Goal: Book appointment/travel/reservation

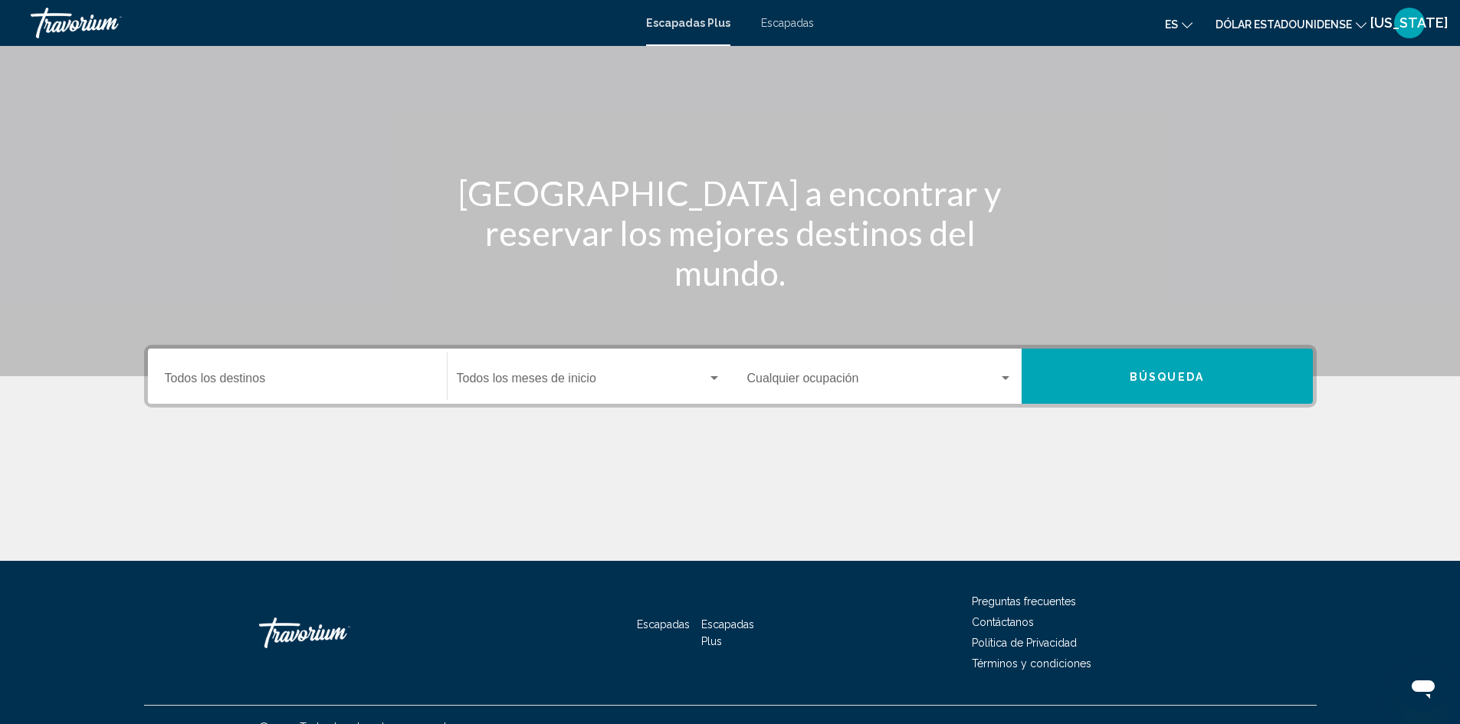
scroll to position [108, 0]
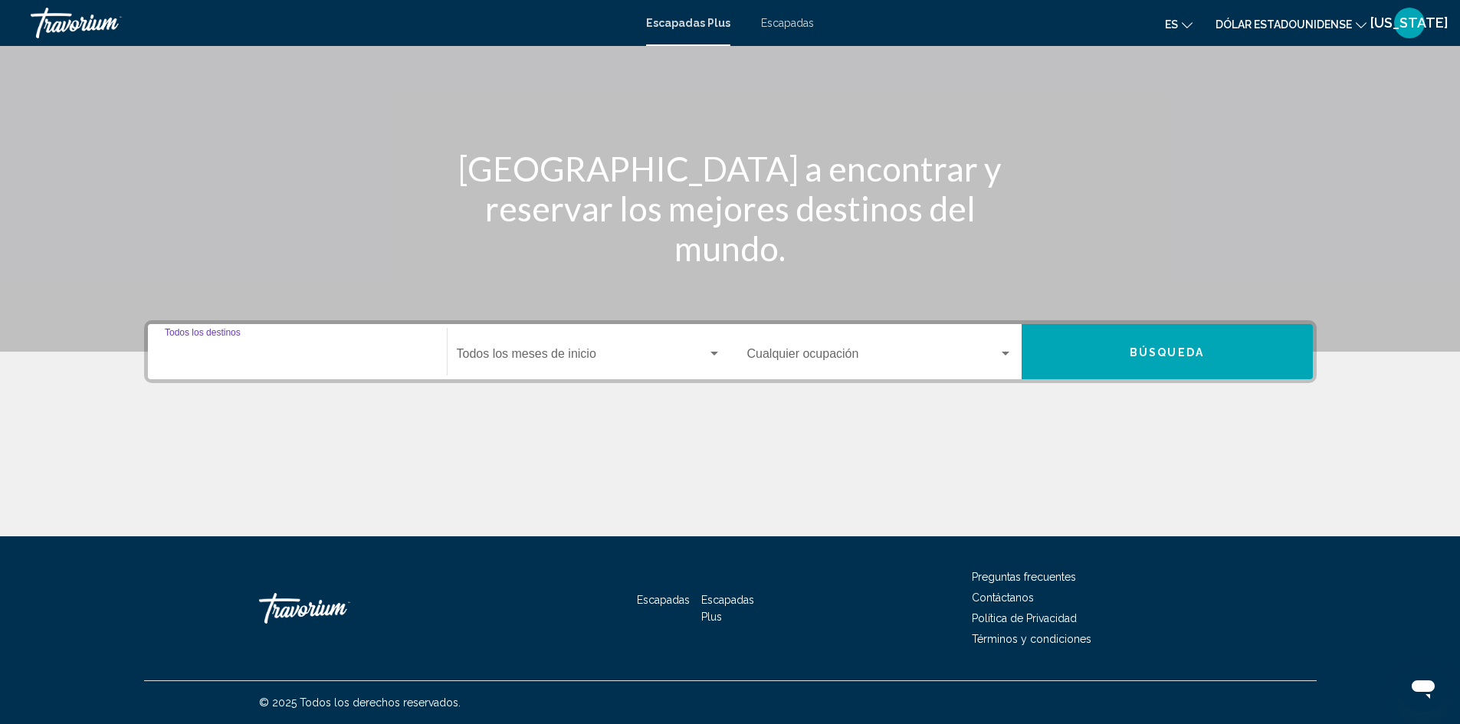
click at [274, 357] on input "Destino Todos los destinos" at bounding box center [297, 357] width 265 height 14
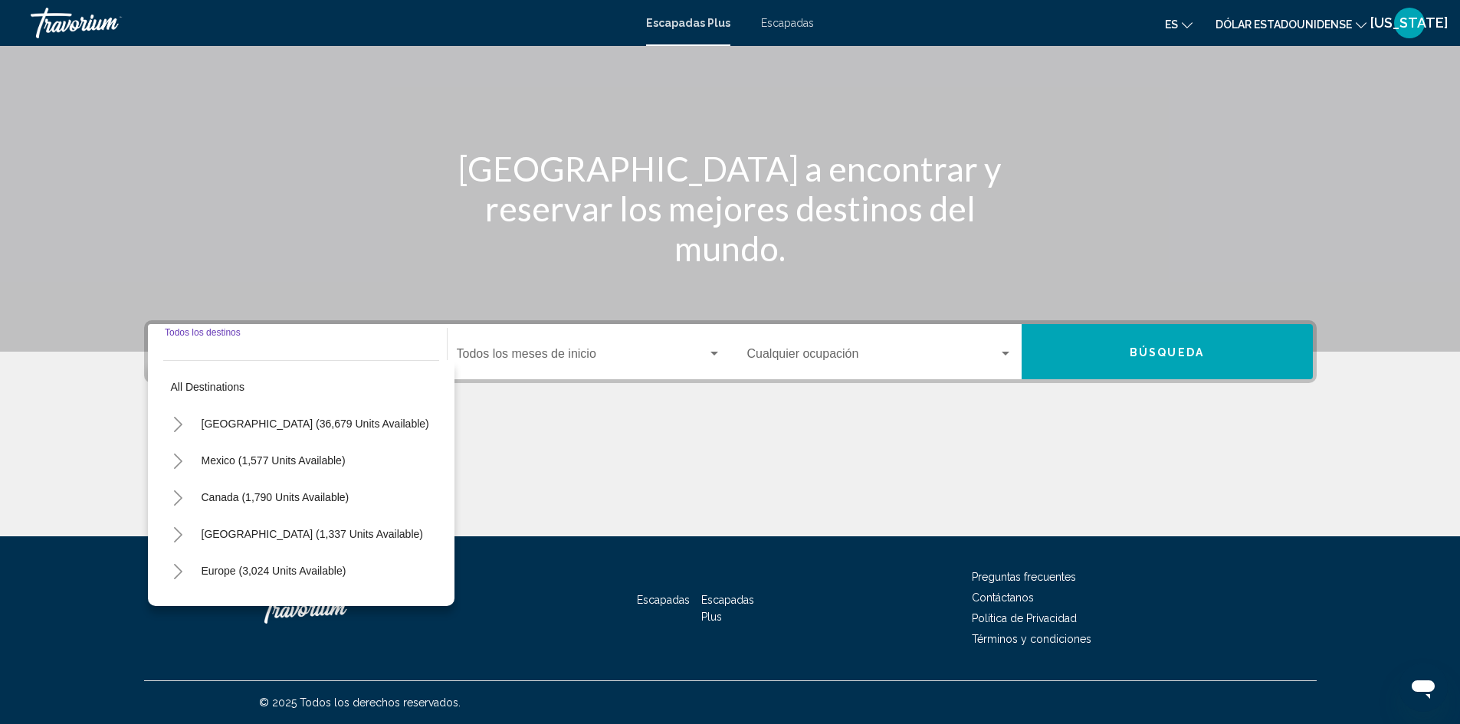
click at [190, 356] on input "Destino Todos los destinos" at bounding box center [297, 357] width 265 height 14
click at [522, 464] on div "Contenido principal" at bounding box center [730, 478] width 1172 height 115
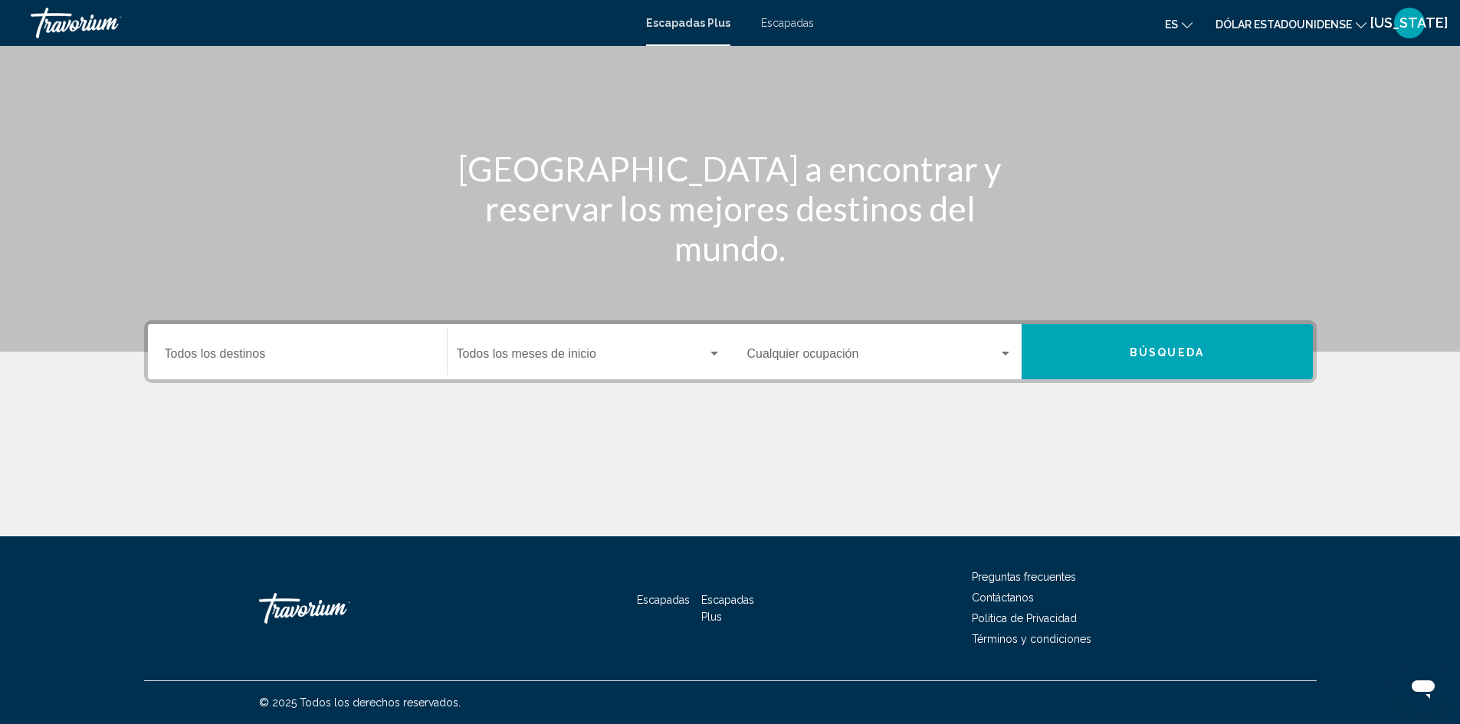
click at [241, 355] on input "Destino Todos los destinos" at bounding box center [297, 357] width 265 height 14
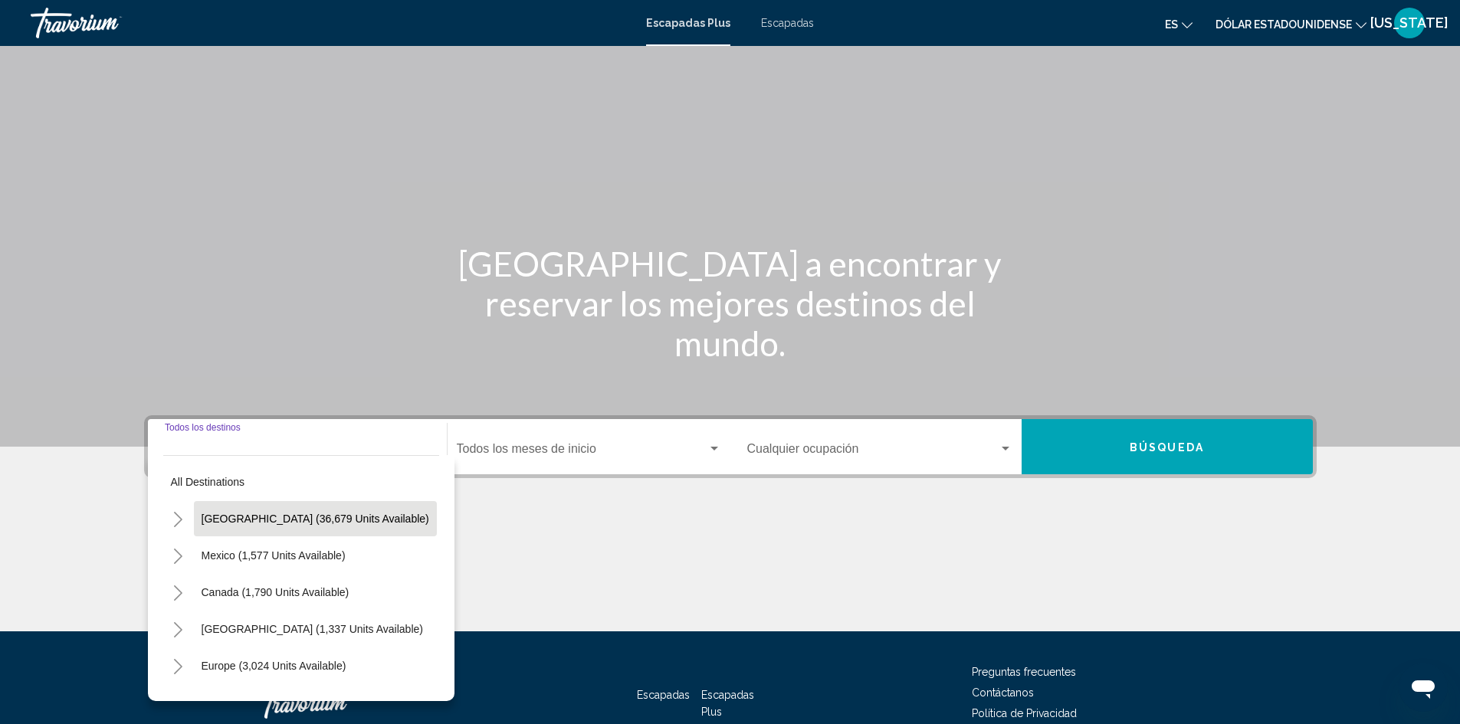
scroll to position [0, 0]
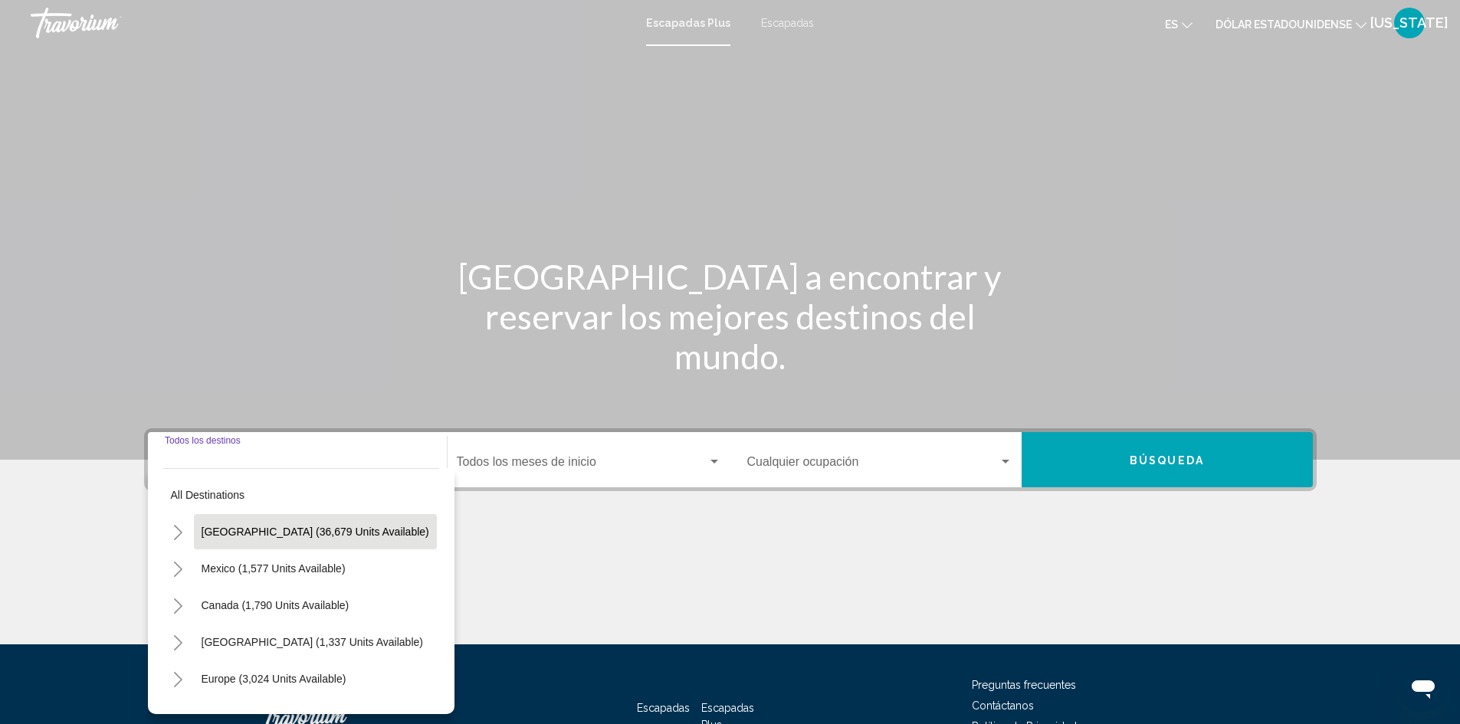
click at [323, 533] on span "[GEOGRAPHIC_DATA] (36,679 units available)" at bounding box center [316, 532] width 228 height 12
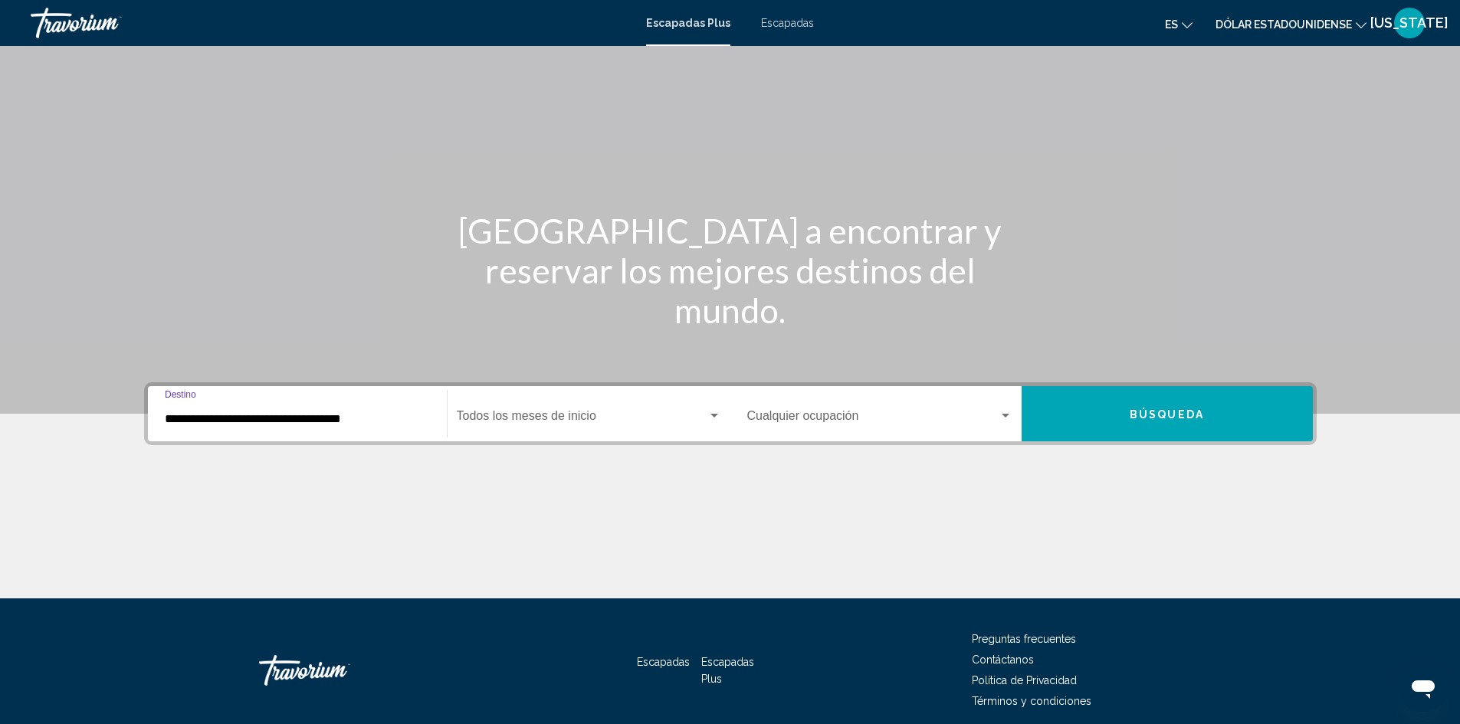
scroll to position [108, 0]
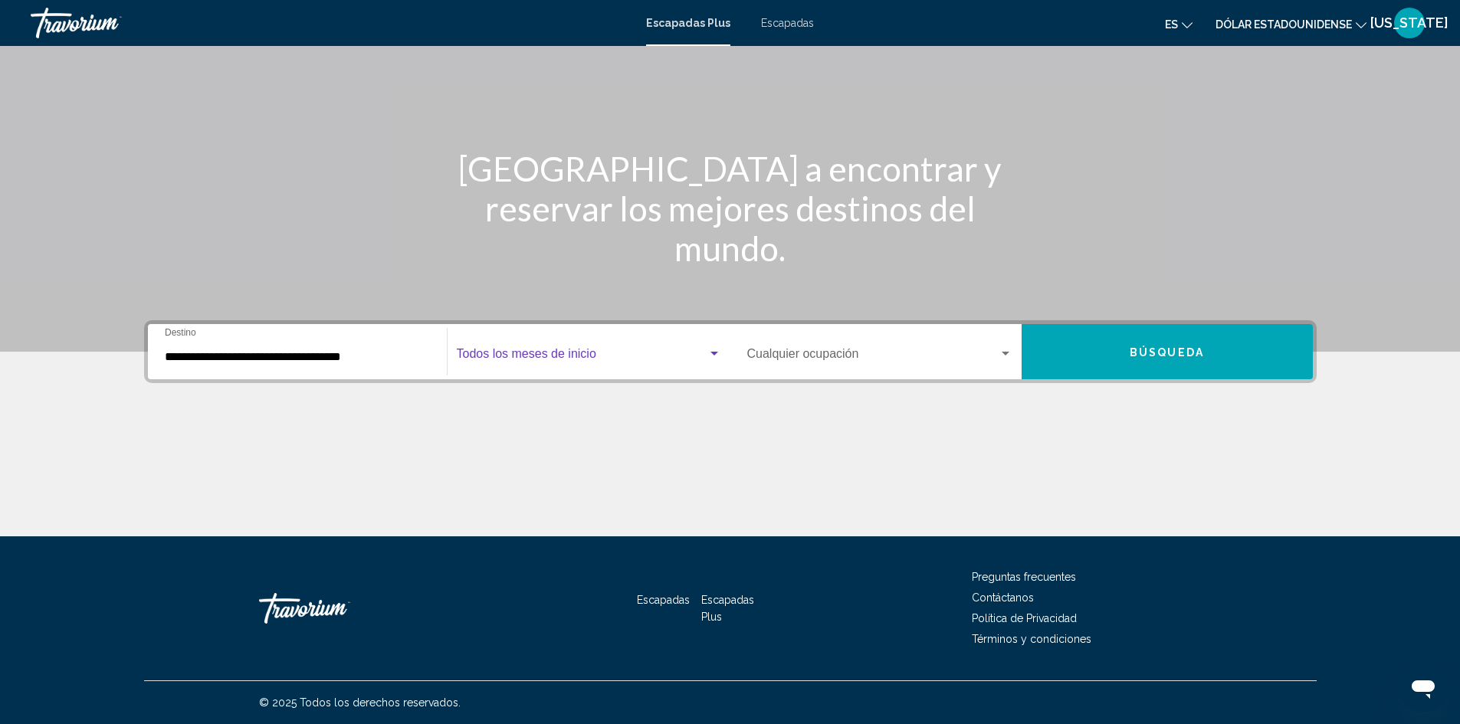
click at [582, 359] on span "Widget de búsqueda" at bounding box center [582, 357] width 251 height 14
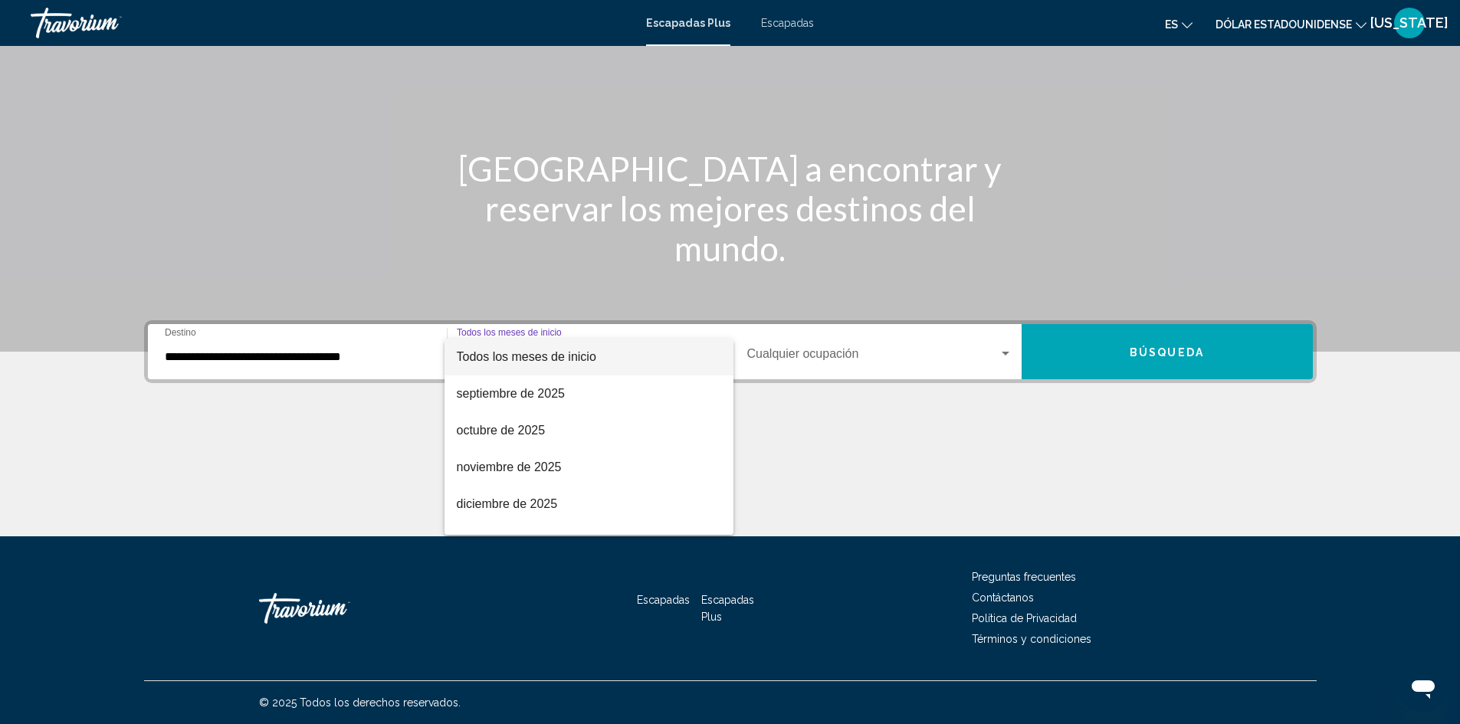
click at [379, 425] on div at bounding box center [730, 362] width 1460 height 724
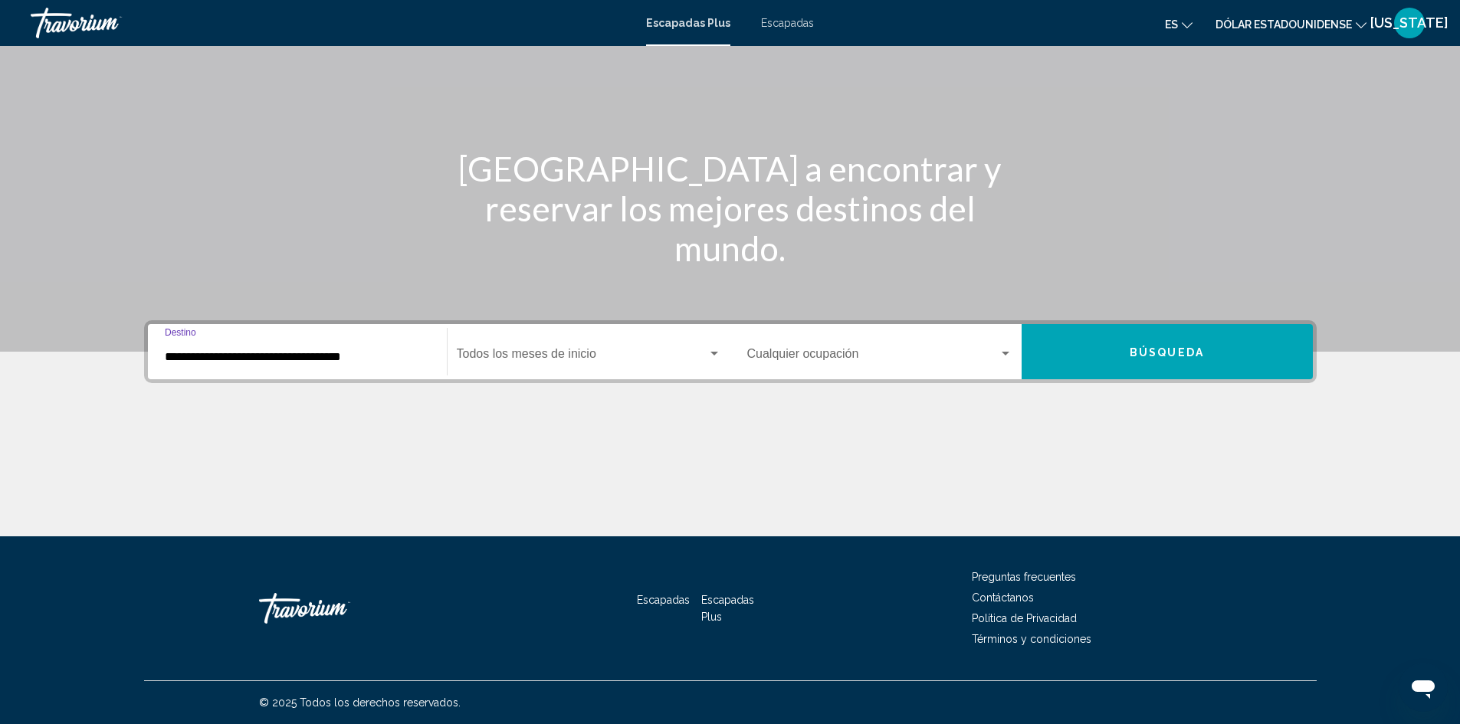
click at [184, 356] on input "**********" at bounding box center [297, 357] width 265 height 14
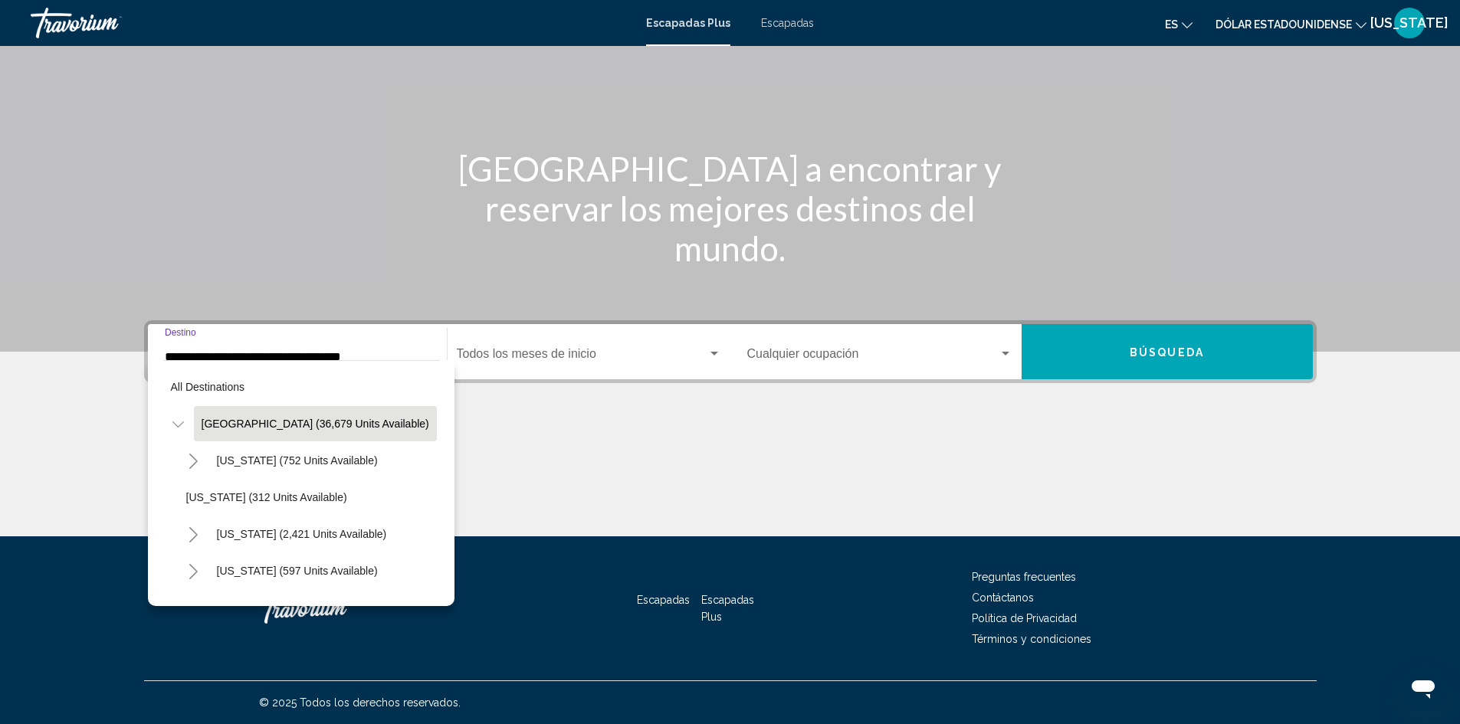
click at [179, 424] on icon "Toggle United States (36,679 units available)" at bounding box center [177, 424] width 11 height 15
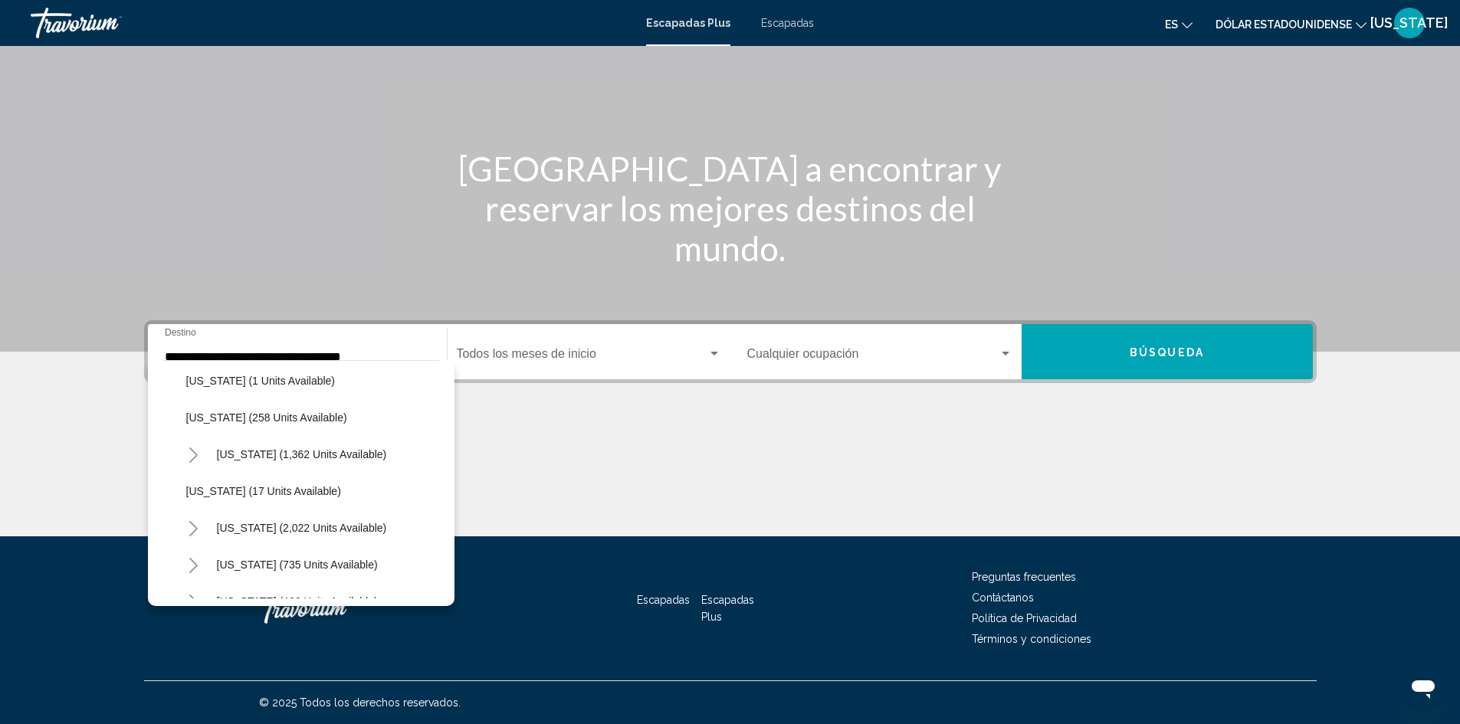
scroll to position [1149, 0]
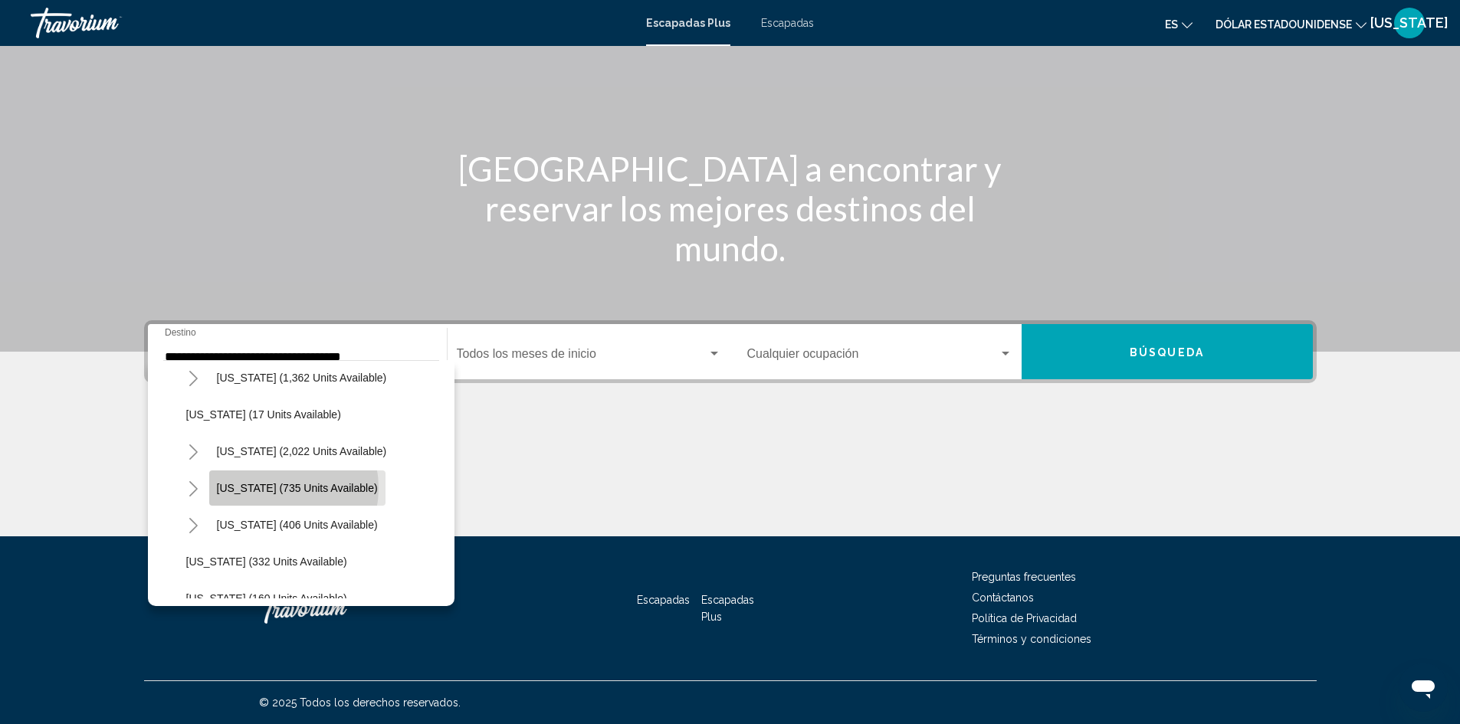
click at [268, 488] on span "[US_STATE] (735 units available)" at bounding box center [297, 488] width 161 height 12
type input "**********"
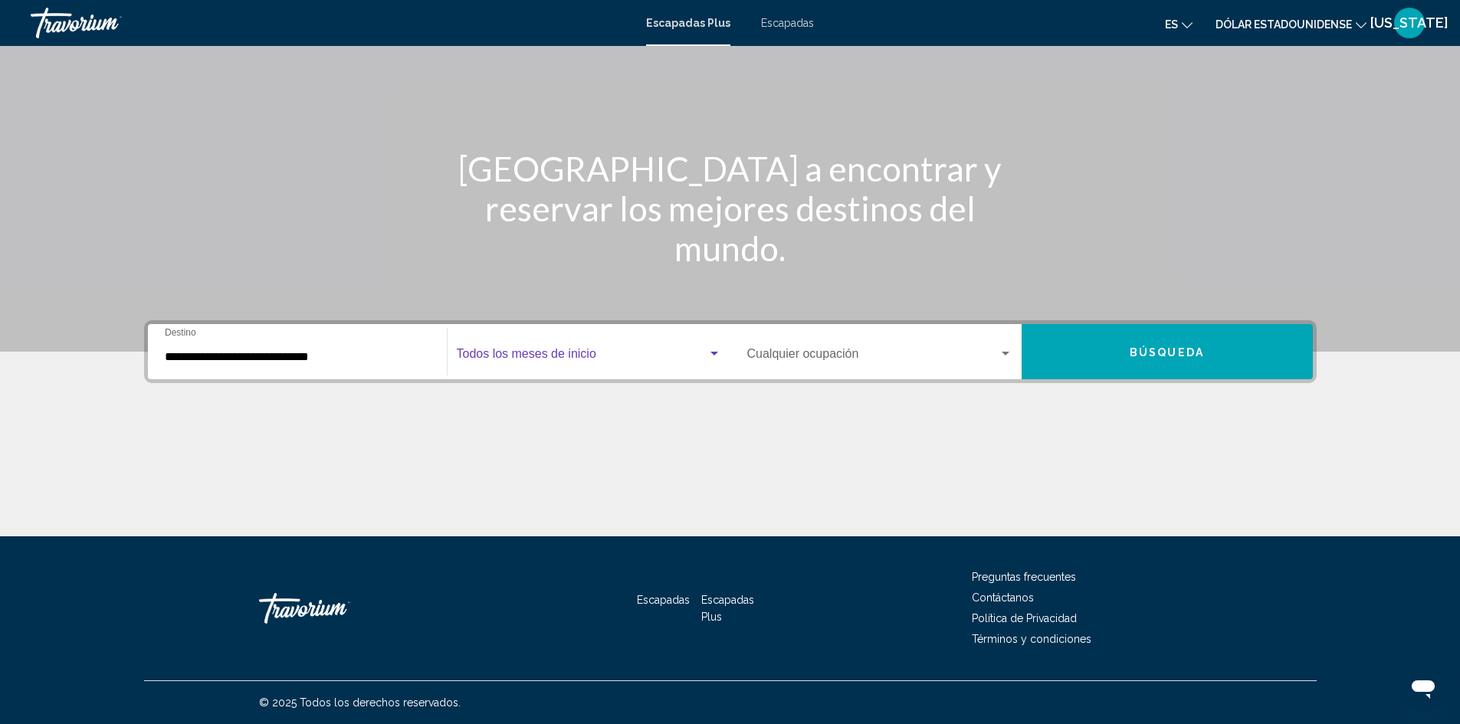
click at [551, 354] on span "Widget de búsqueda" at bounding box center [582, 357] width 251 height 14
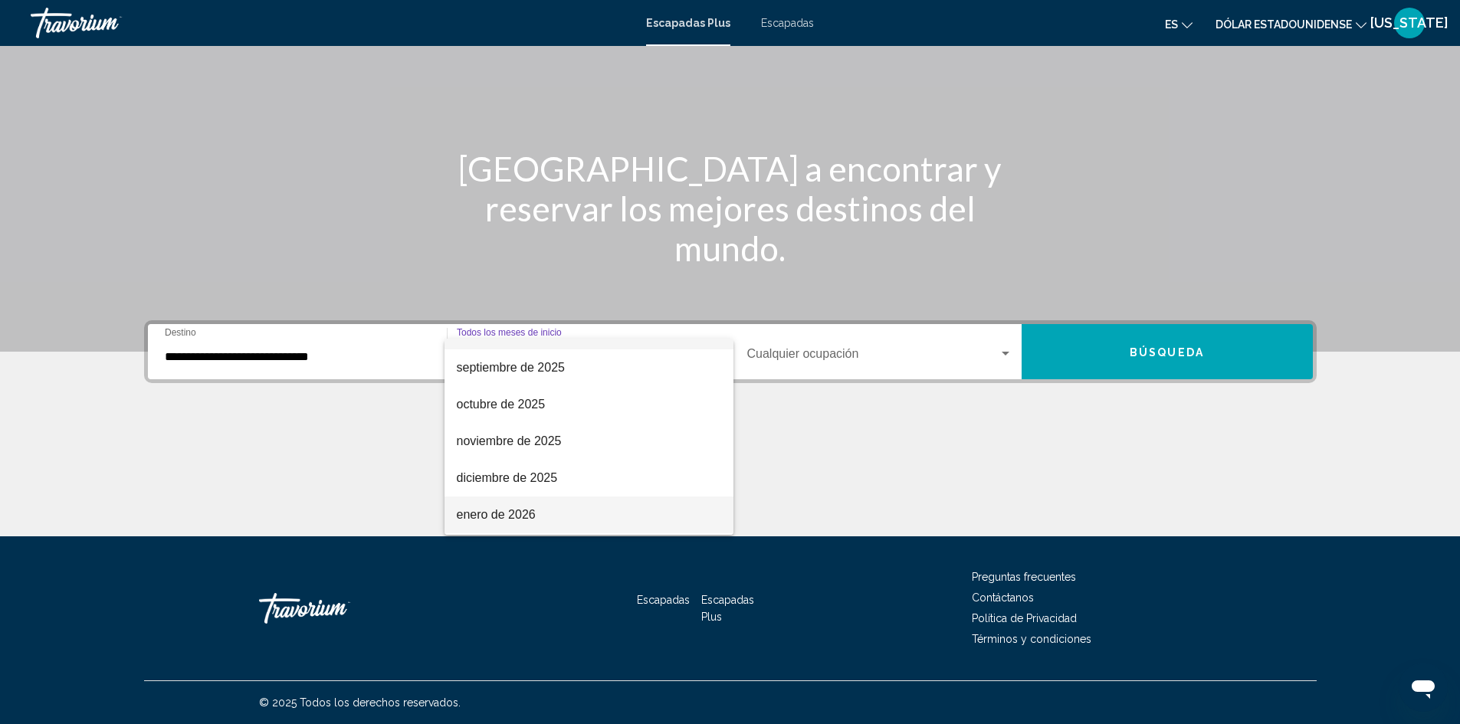
scroll to position [77, 0]
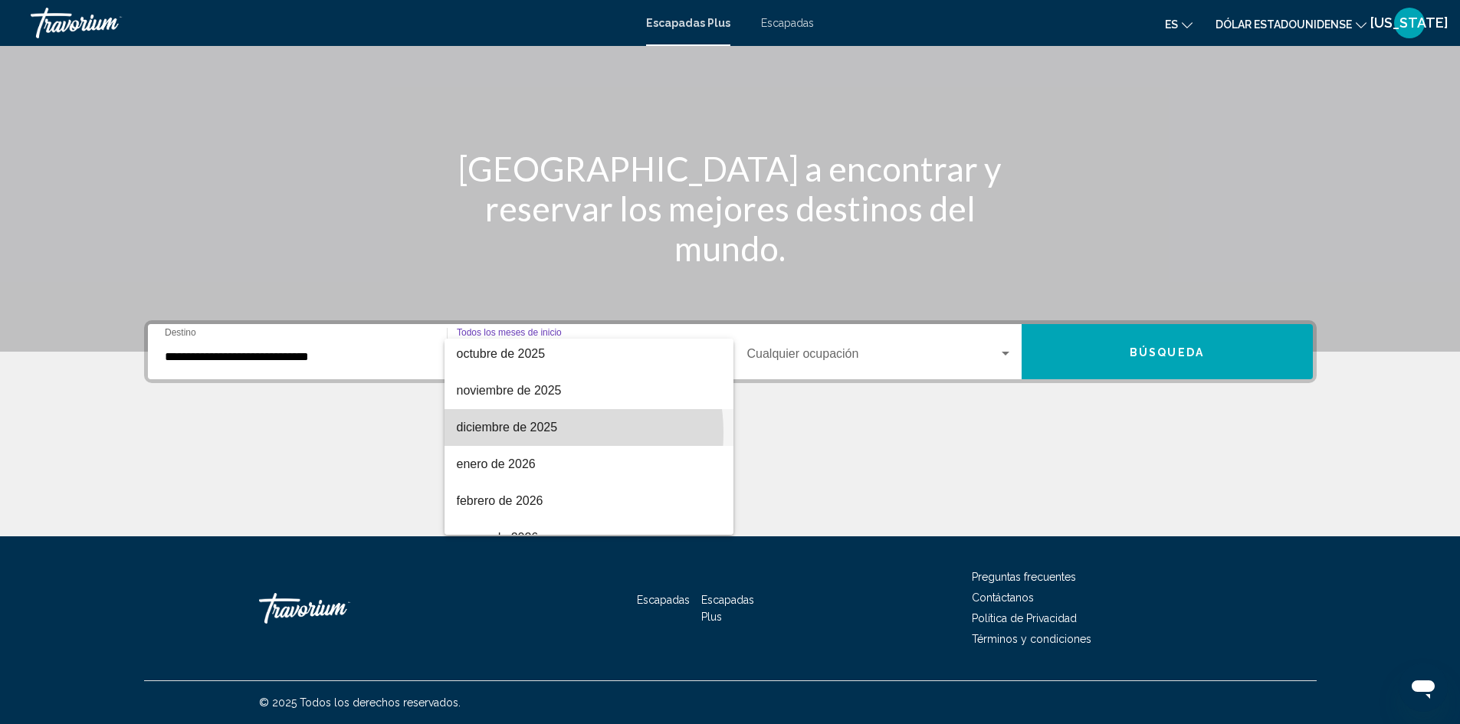
click at [536, 433] on font "diciembre de 2025" at bounding box center [507, 427] width 101 height 13
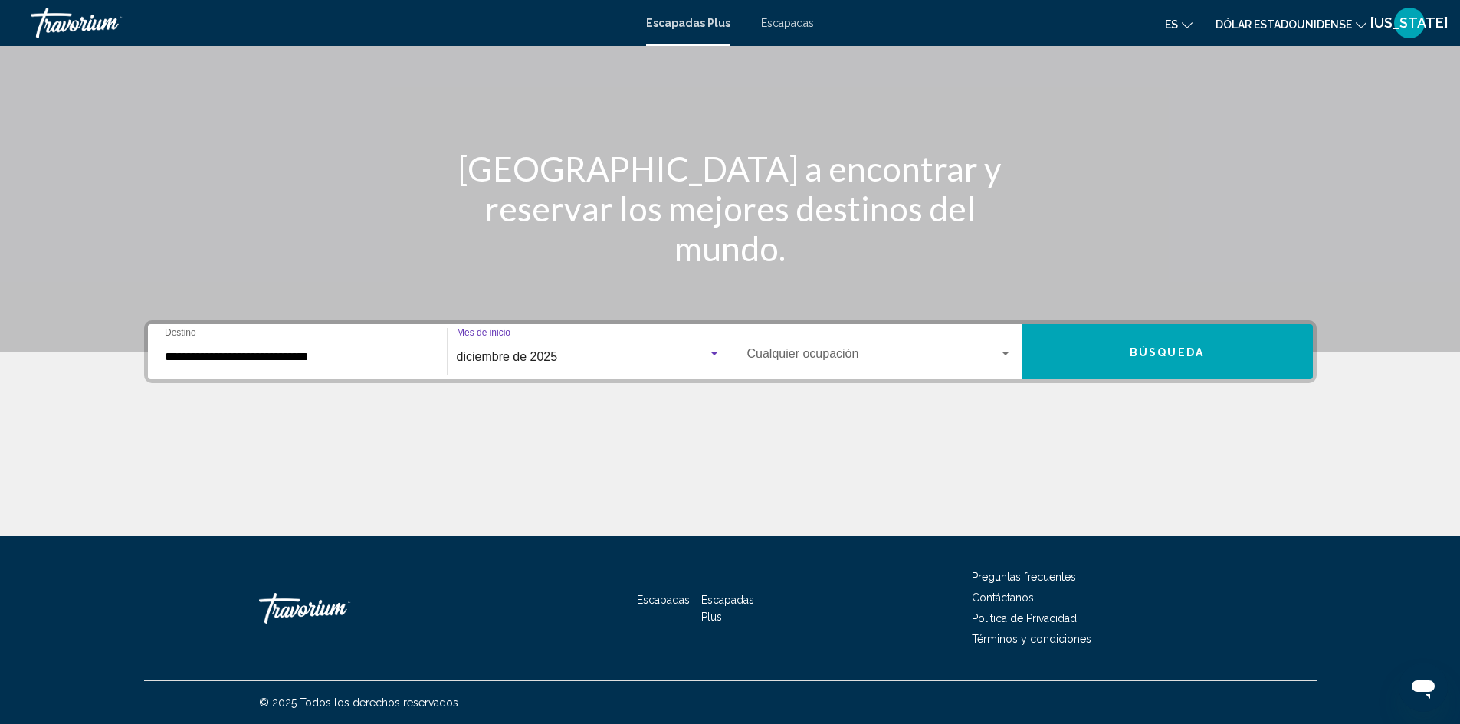
click at [905, 350] on span "Widget de búsqueda" at bounding box center [872, 357] width 251 height 14
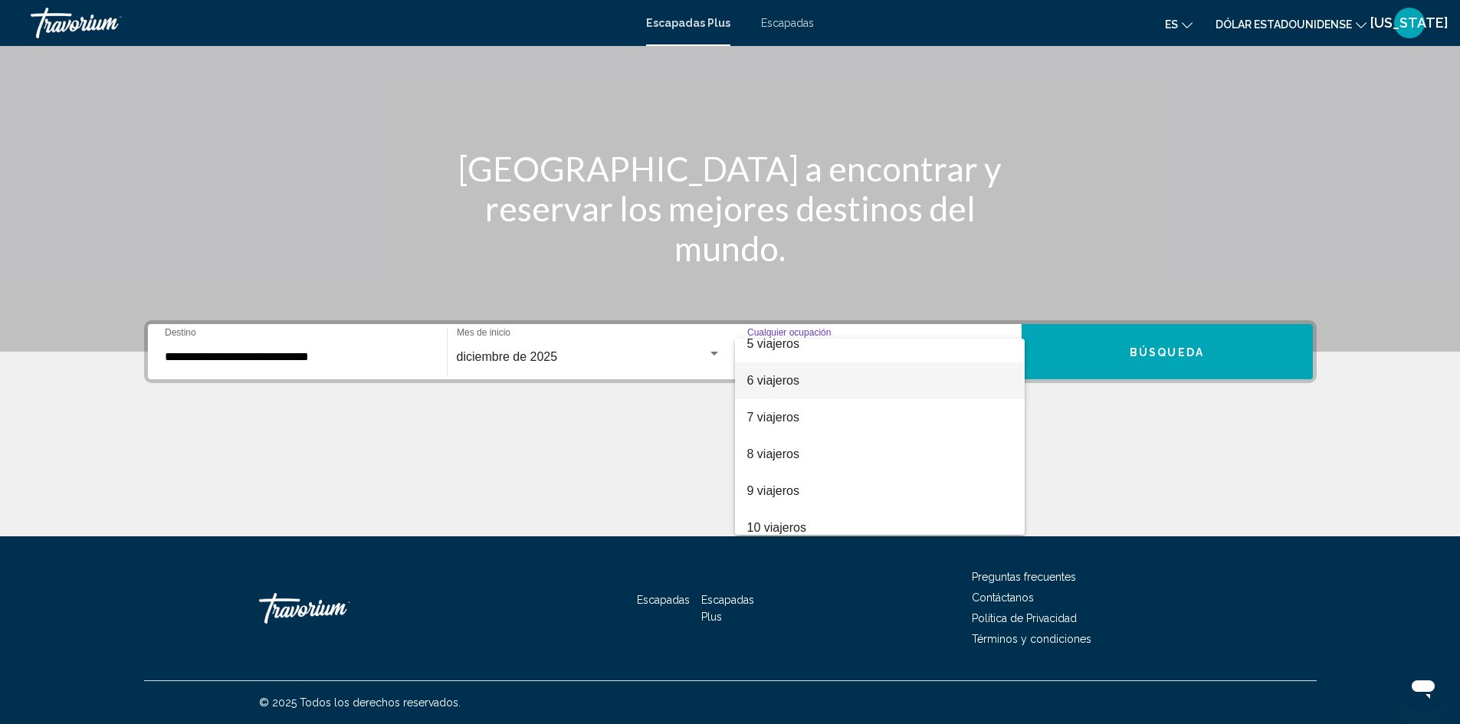
scroll to position [172, 0]
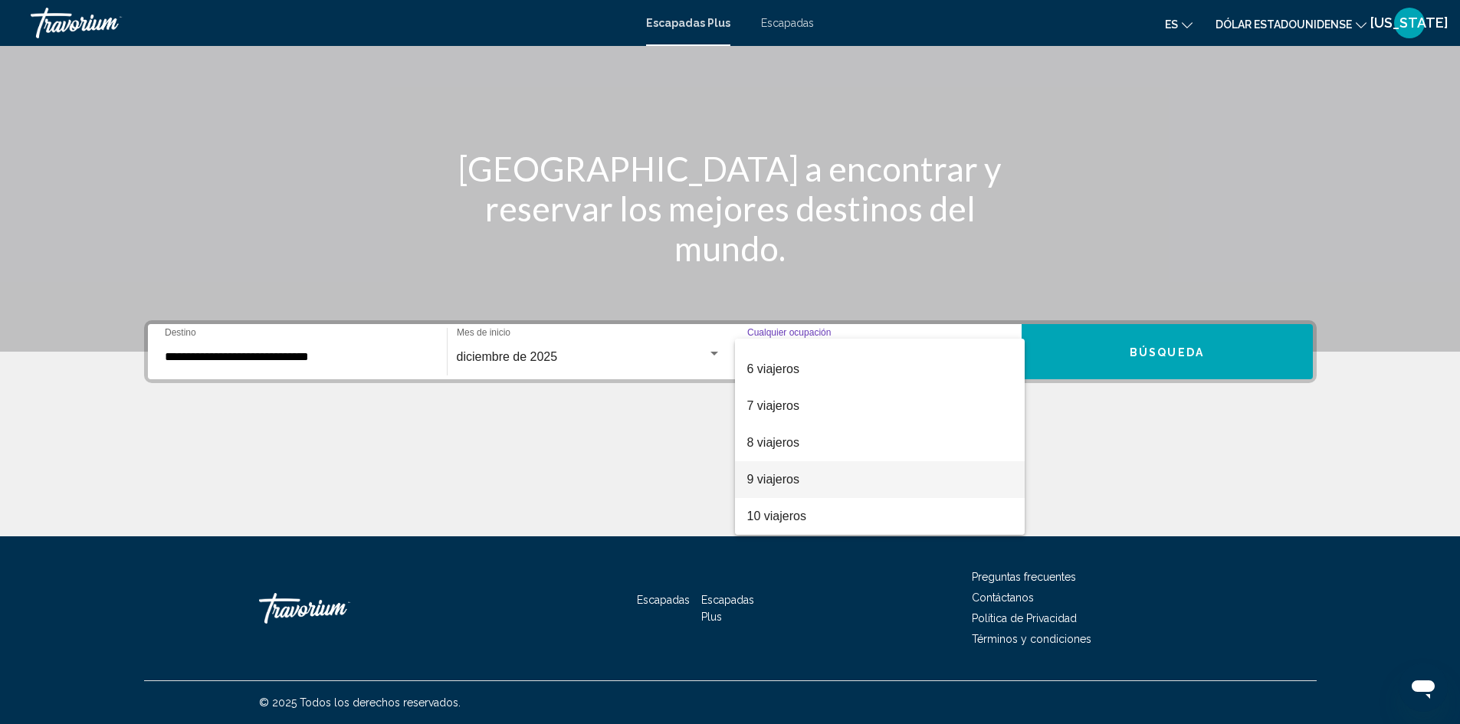
click at [850, 472] on span "9 viajeros" at bounding box center [879, 479] width 265 height 37
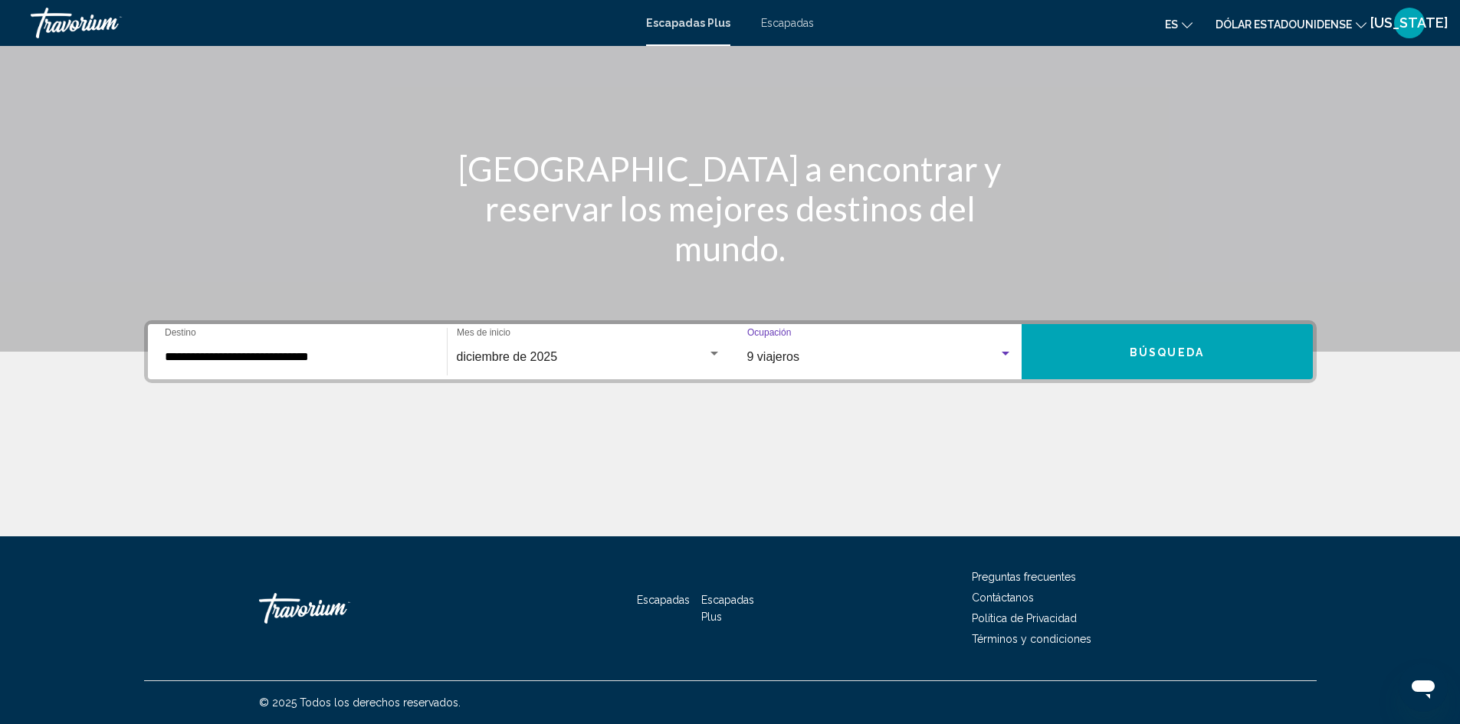
click at [1110, 359] on button "Búsqueda" at bounding box center [1166, 351] width 291 height 55
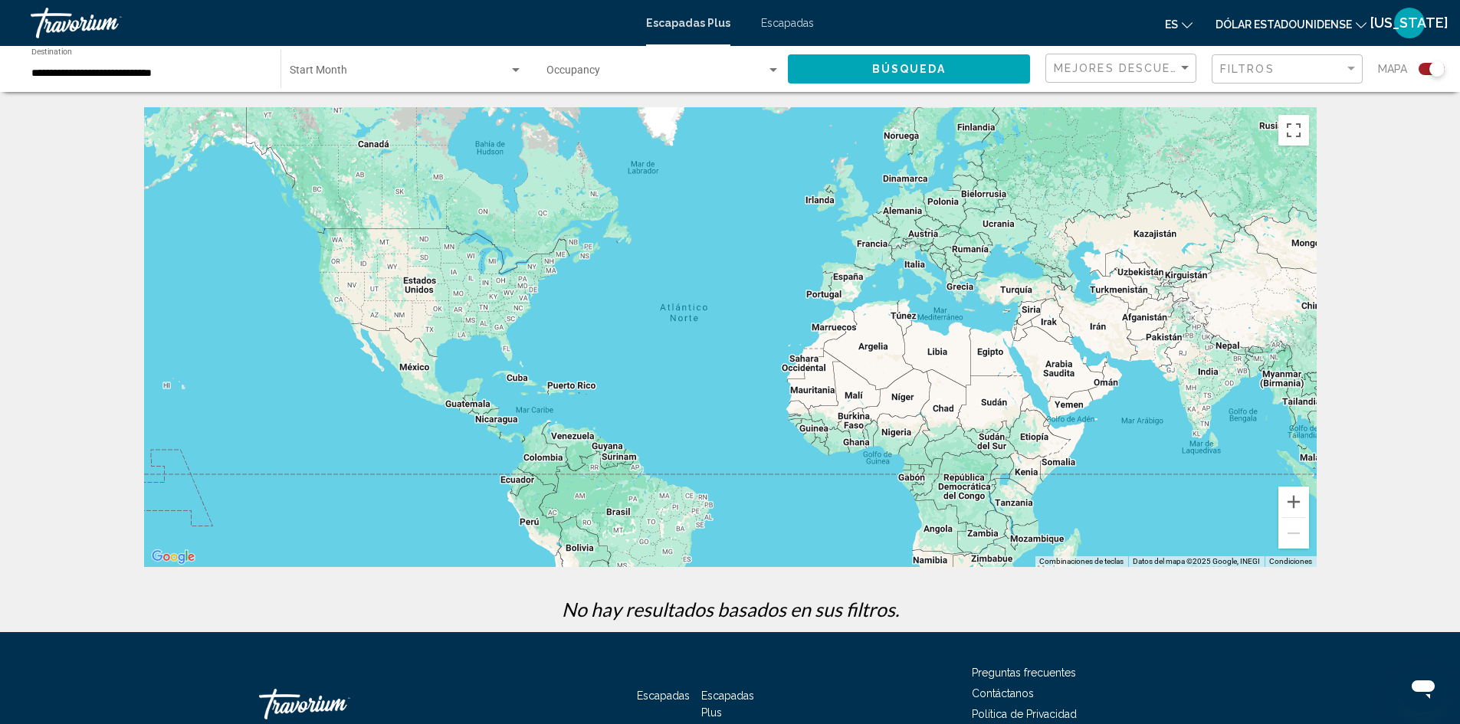
click at [491, 70] on span "Search widget" at bounding box center [399, 73] width 219 height 12
click at [647, 71] on div at bounding box center [730, 362] width 1460 height 724
click at [670, 74] on span "Search widget" at bounding box center [656, 73] width 220 height 12
click at [675, 74] on span "Cualquier ocupación" at bounding box center [663, 73] width 234 height 32
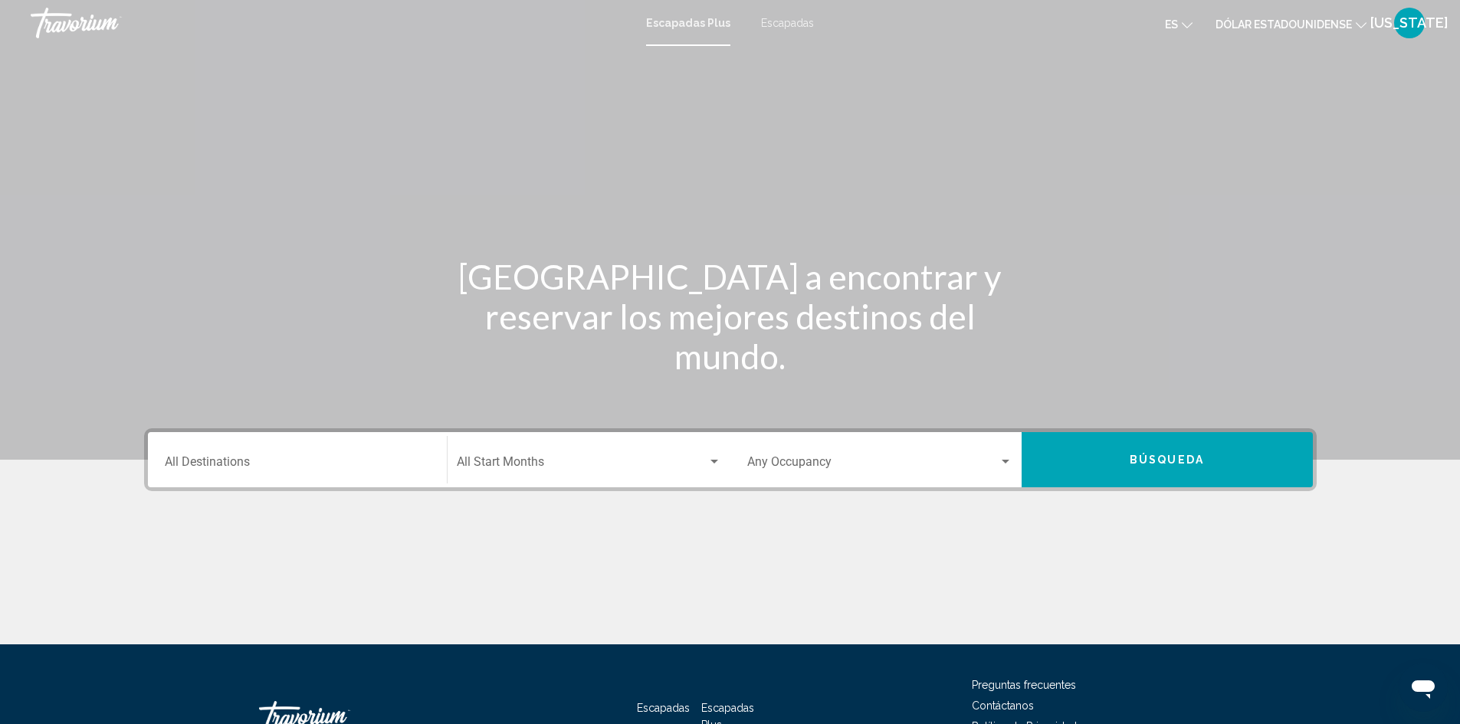
click at [331, 457] on div "Destination All Destinations" at bounding box center [297, 460] width 265 height 48
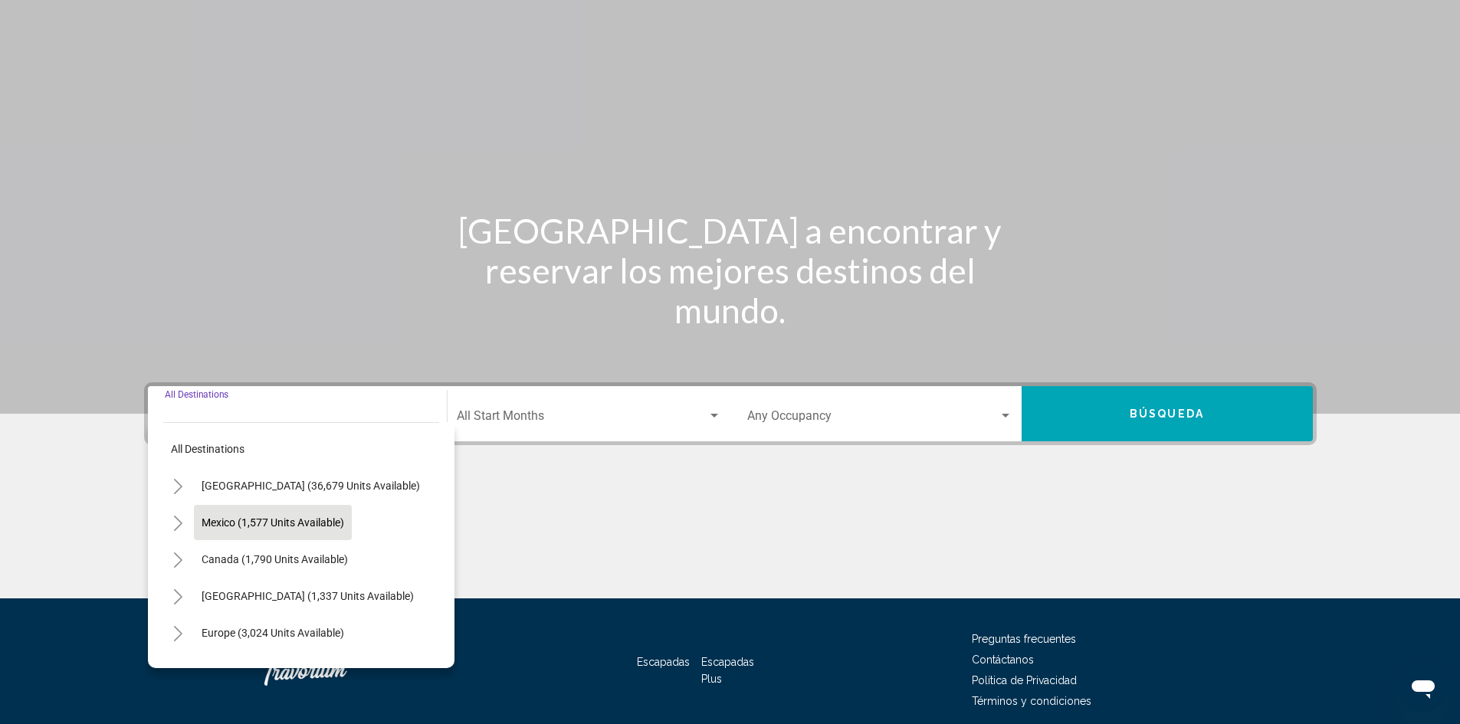
scroll to position [108, 0]
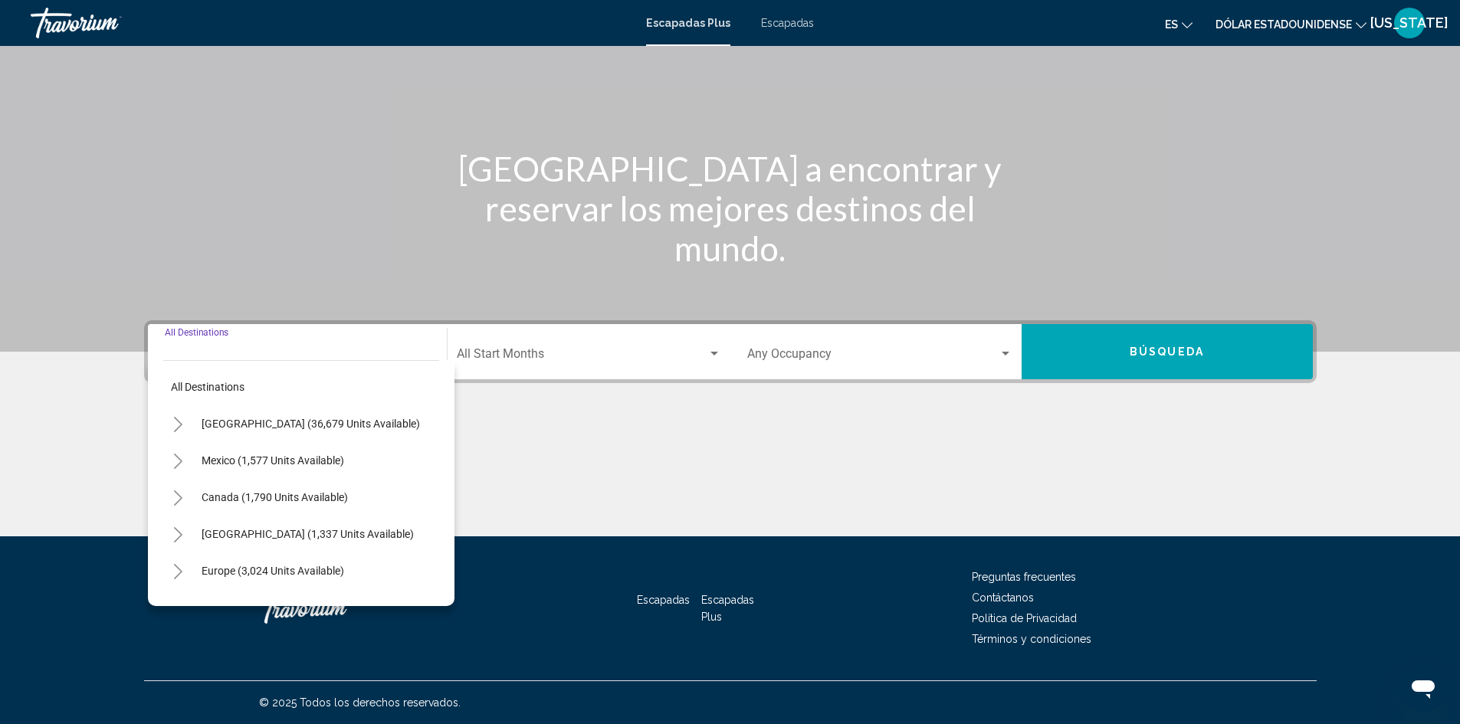
click at [202, 356] on input "Destination All Destinations" at bounding box center [297, 357] width 265 height 14
click at [175, 427] on icon "Toggle United States (36,679 units available)" at bounding box center [177, 424] width 11 height 15
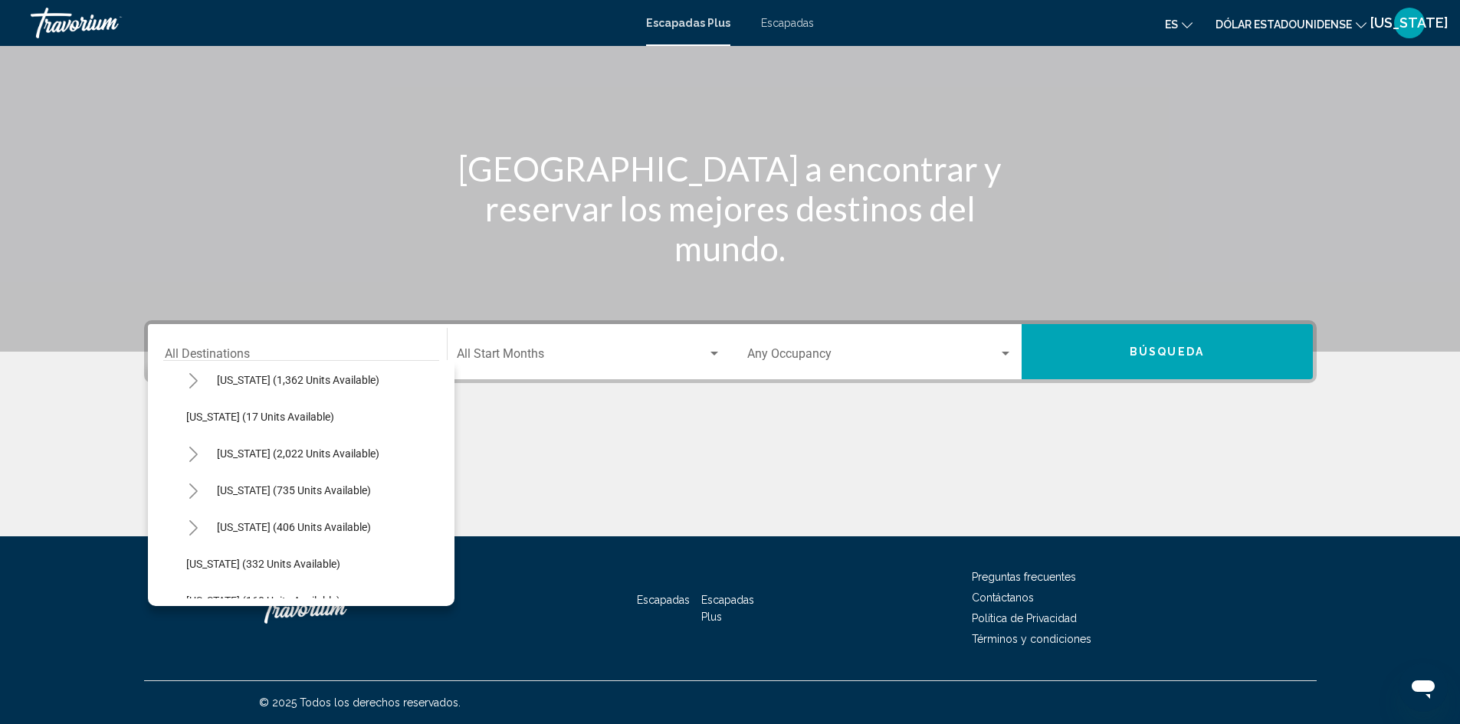
scroll to position [1149, 0]
click at [238, 483] on span "[US_STATE] (735 units available)" at bounding box center [294, 488] width 154 height 12
type input "**********"
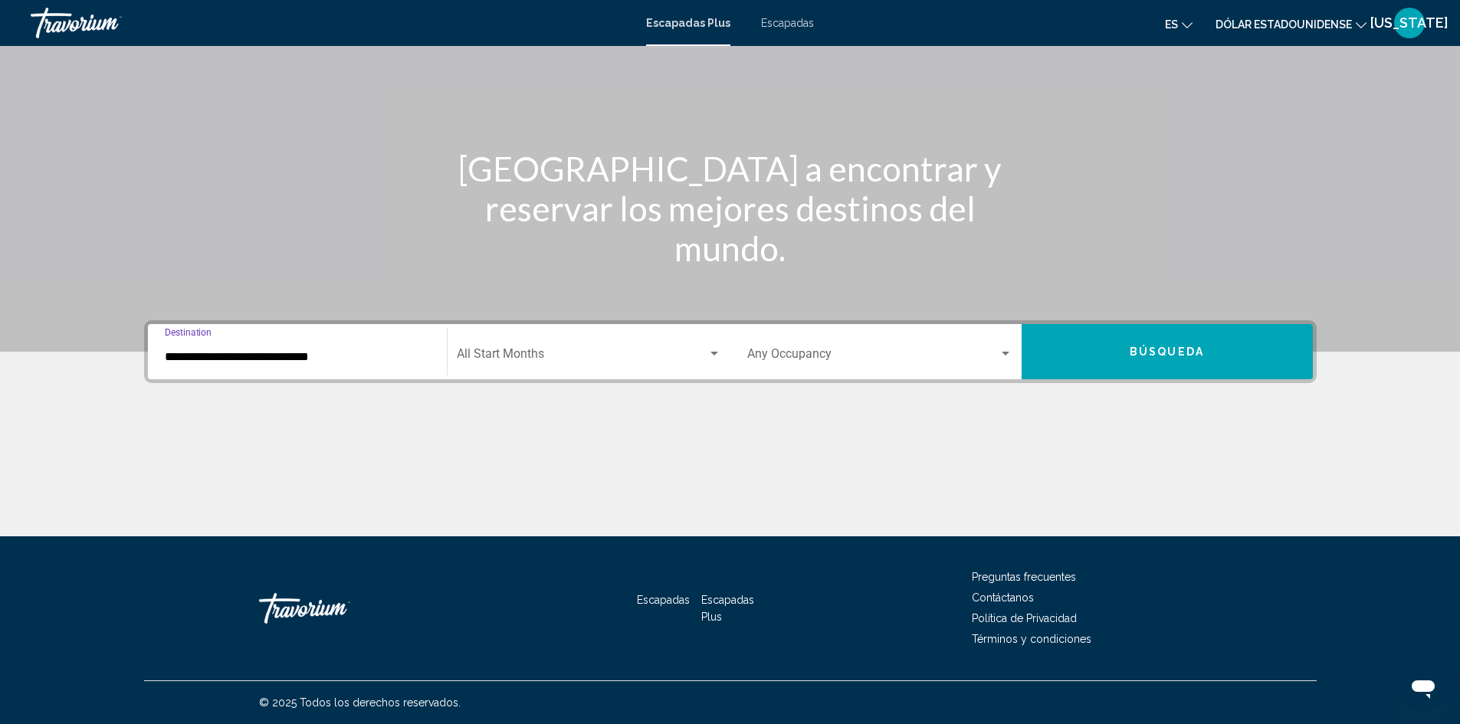
click at [587, 361] on span "Search widget" at bounding box center [582, 357] width 251 height 14
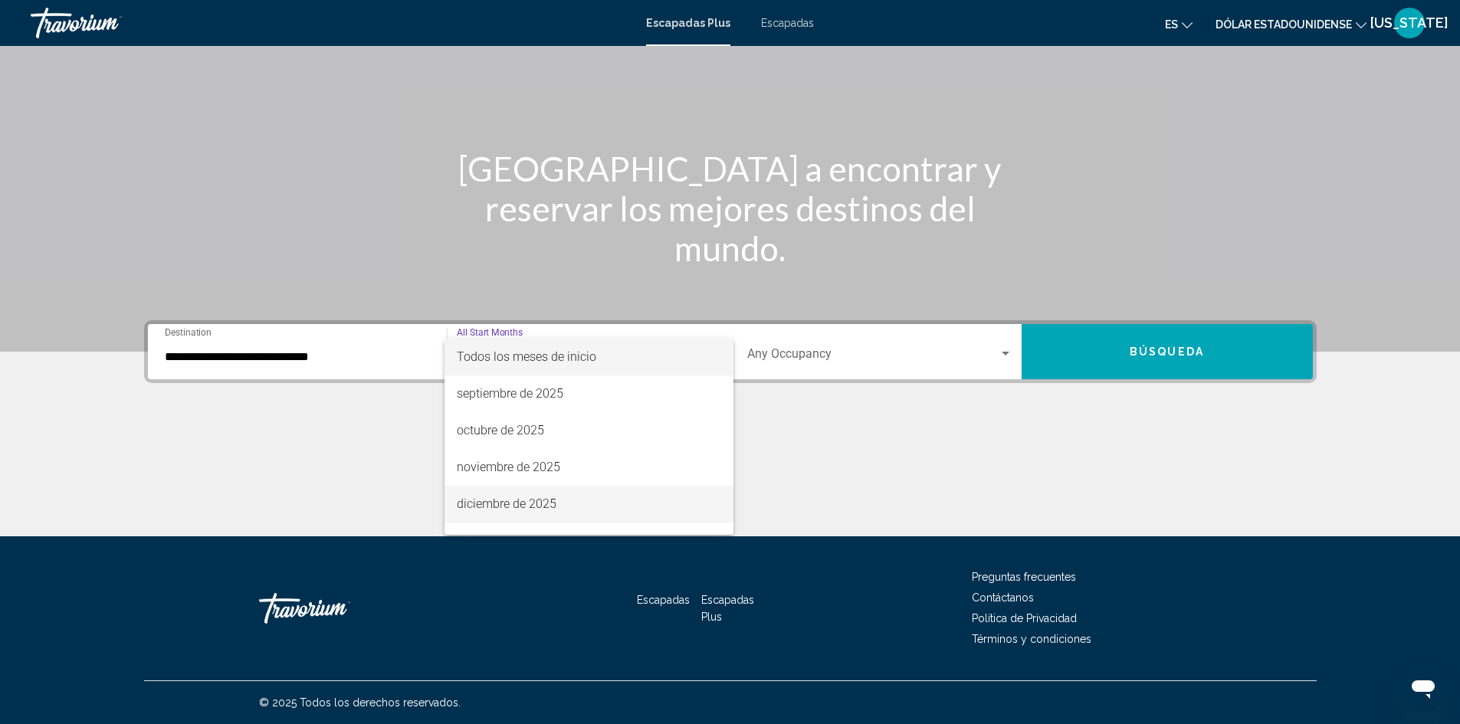
click at [564, 506] on span "diciembre de 2025" at bounding box center [589, 504] width 264 height 37
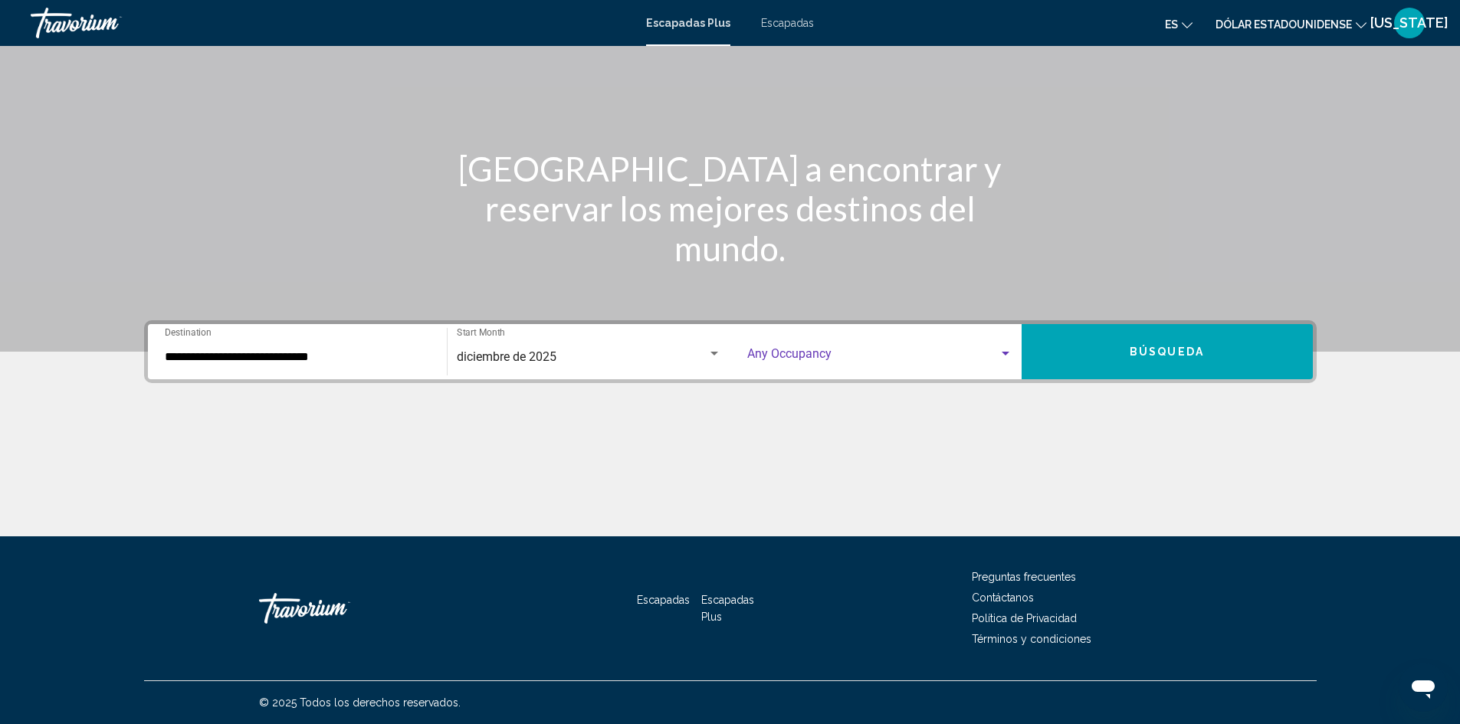
click at [956, 357] on span "Search widget" at bounding box center [872, 357] width 251 height 14
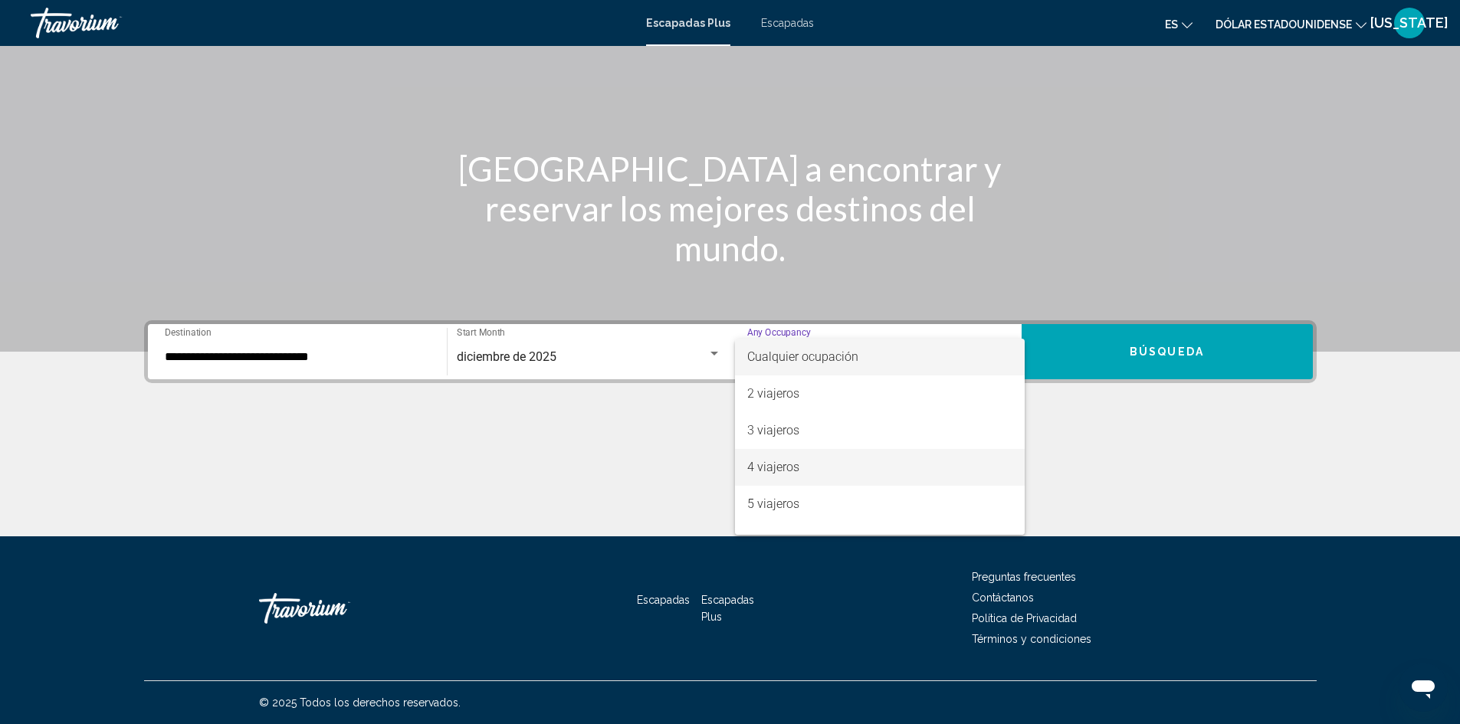
click at [818, 471] on span "4 viajeros" at bounding box center [879, 467] width 265 height 37
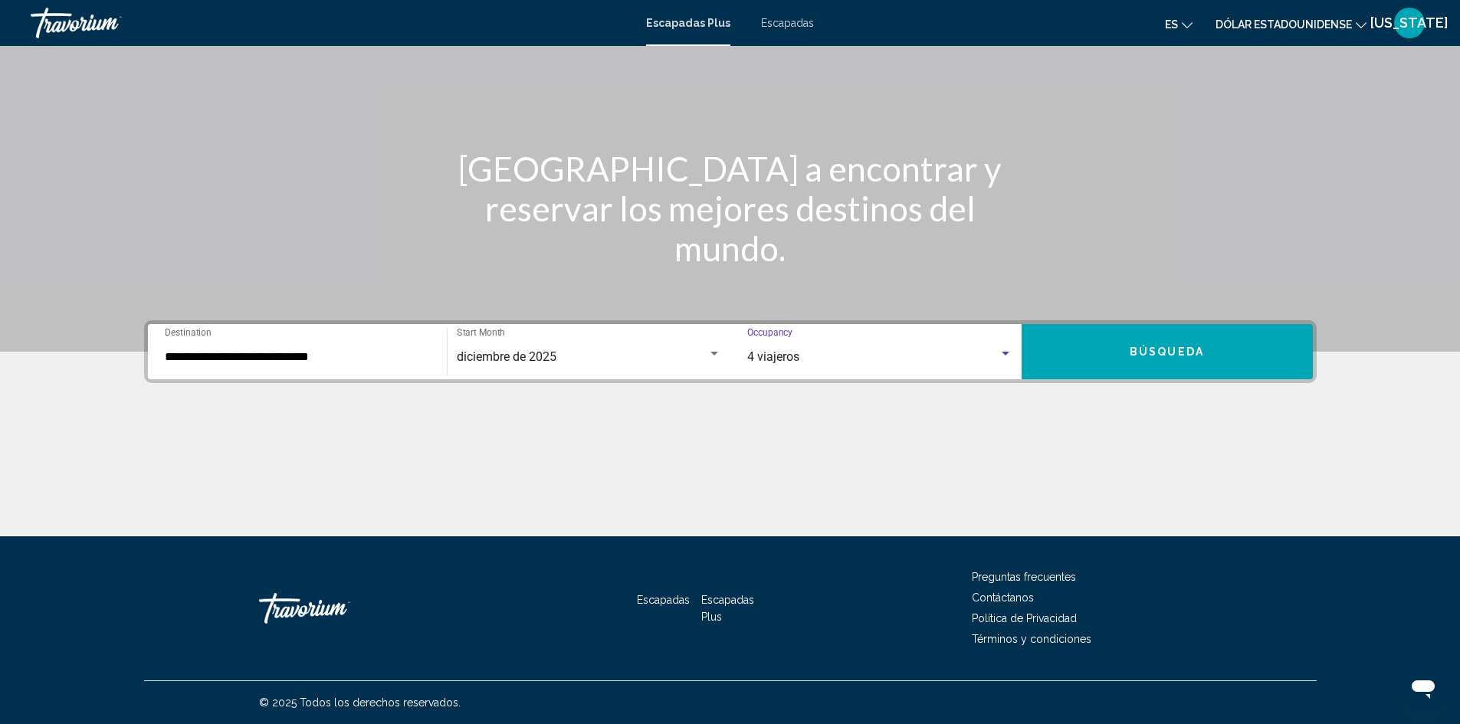
click at [1135, 349] on span "Búsqueda" at bounding box center [1166, 352] width 74 height 12
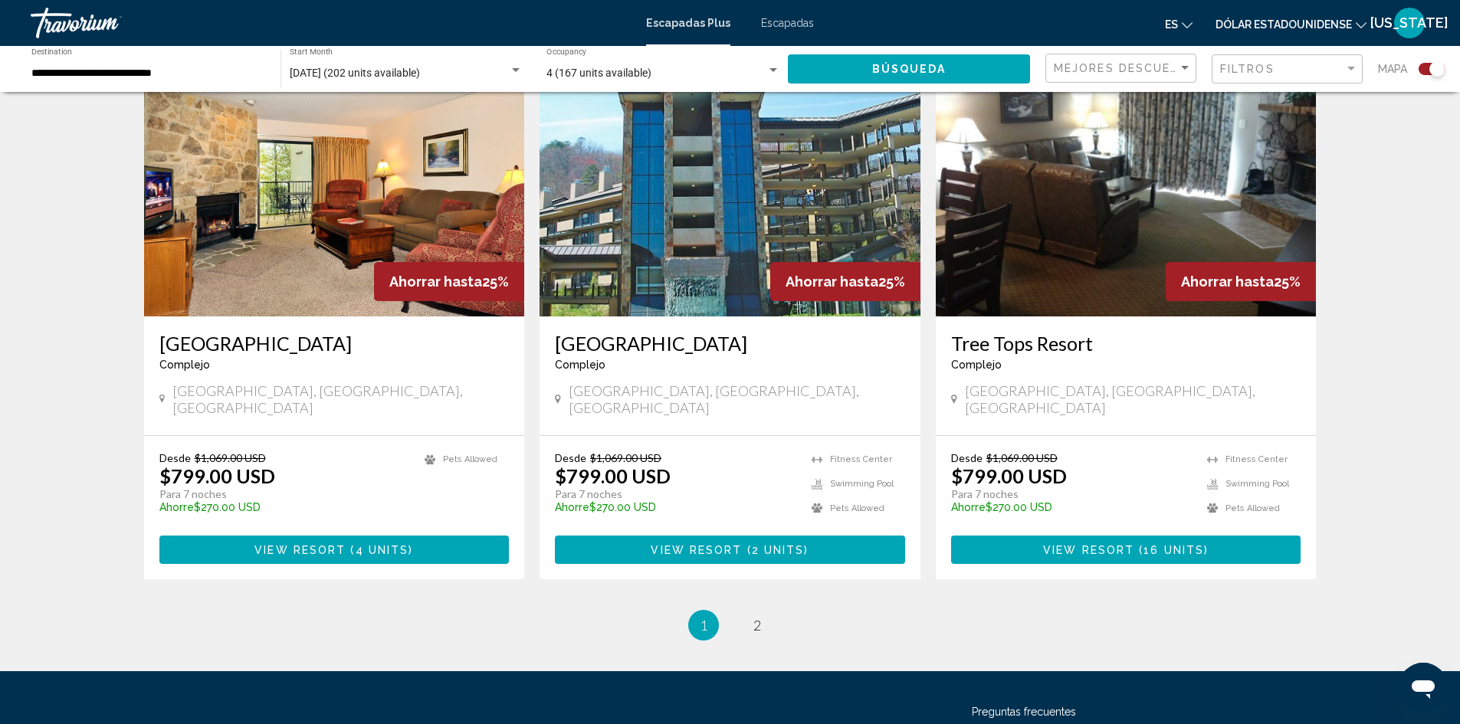
scroll to position [2272, 0]
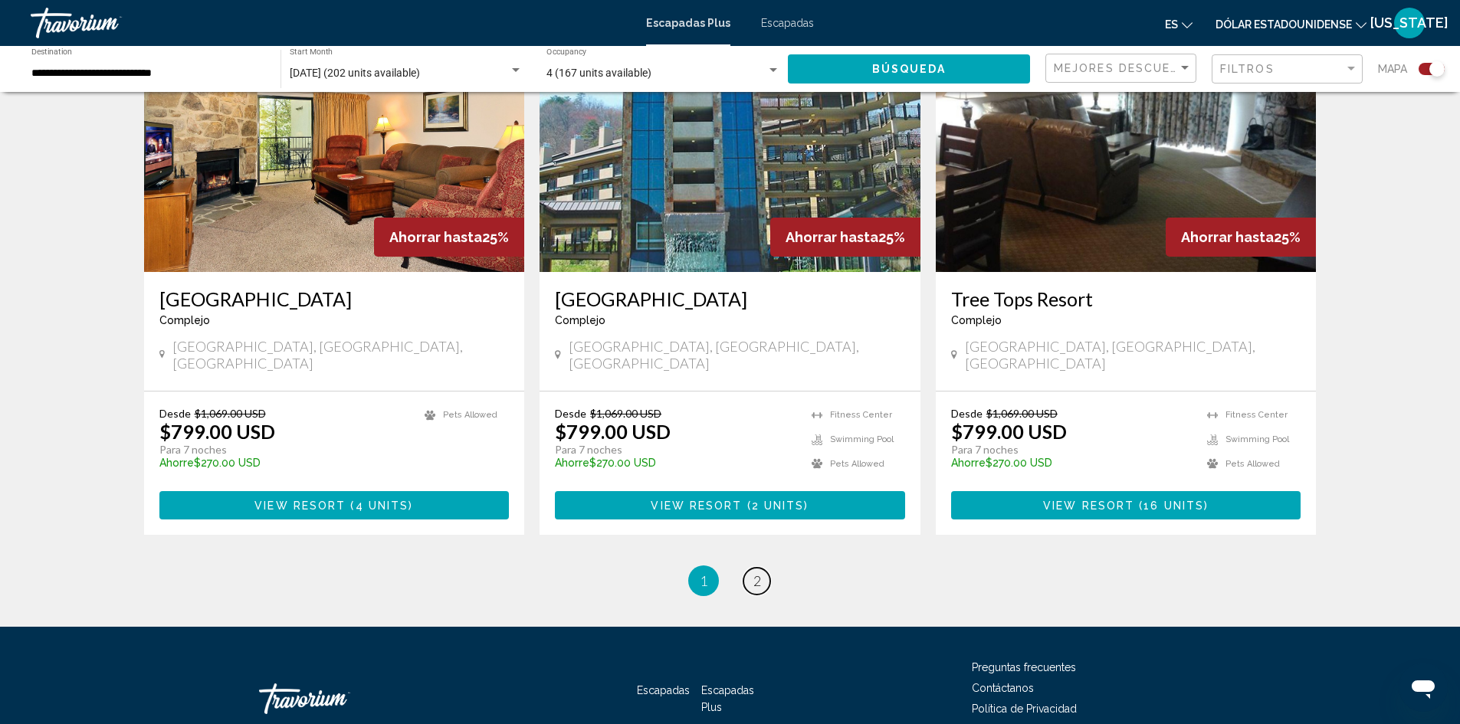
click at [761, 568] on link "page 2" at bounding box center [756, 581] width 27 height 27
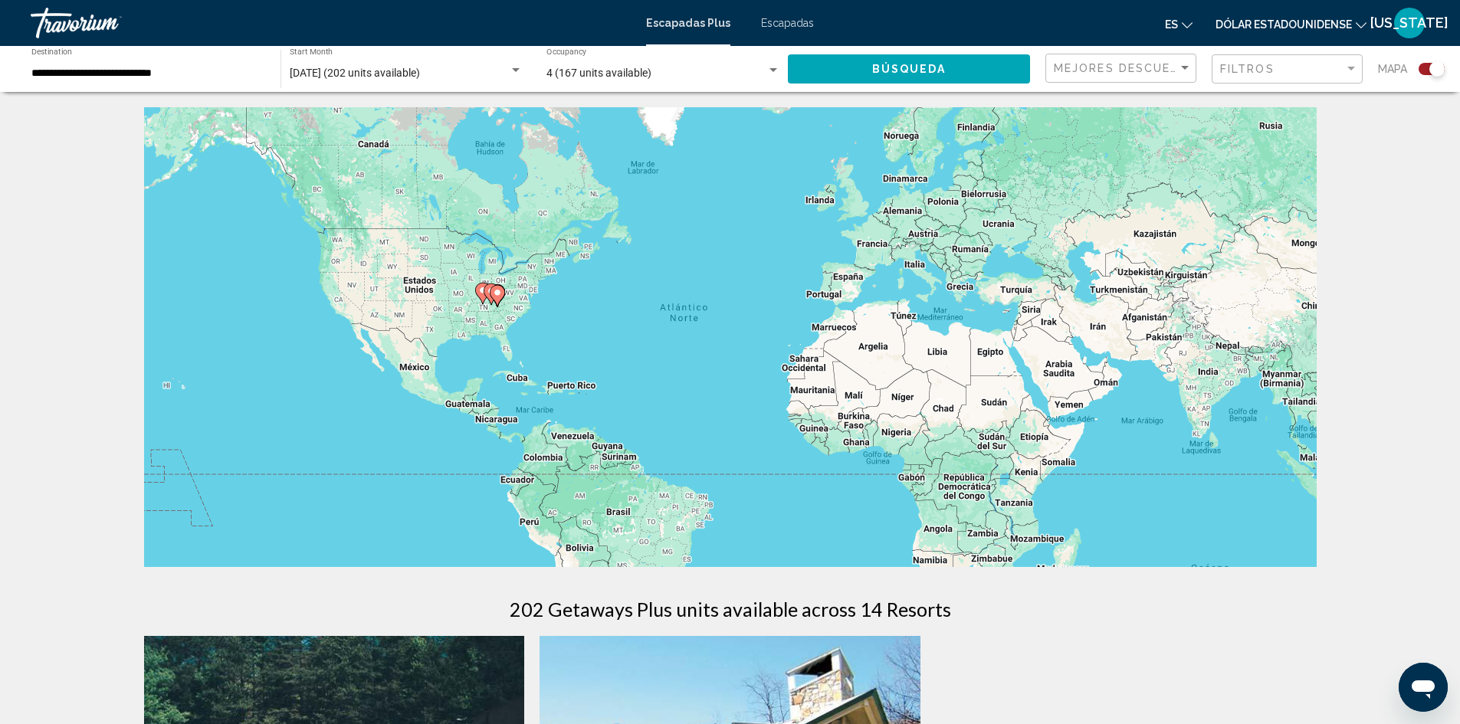
click at [773, 70] on div "Search widget" at bounding box center [773, 70] width 8 height 4
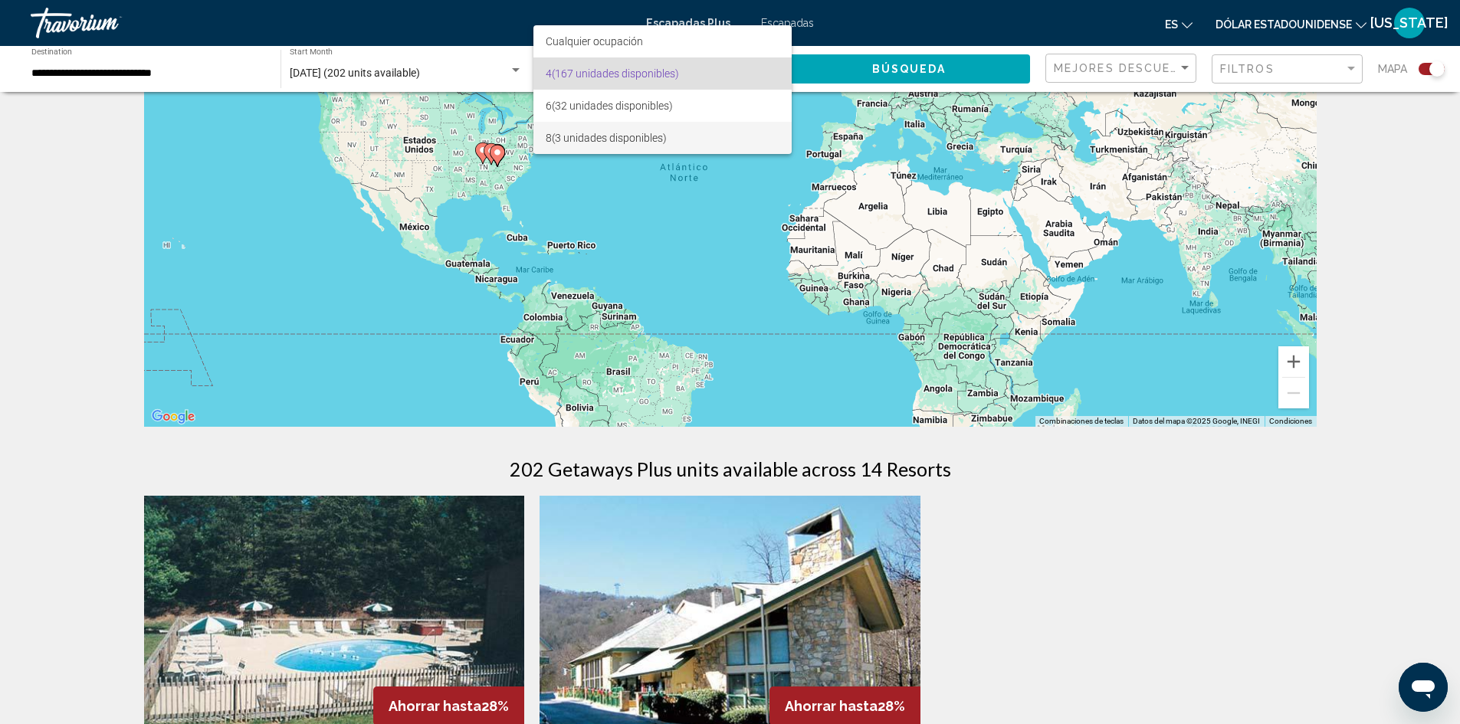
scroll to position [153, 0]
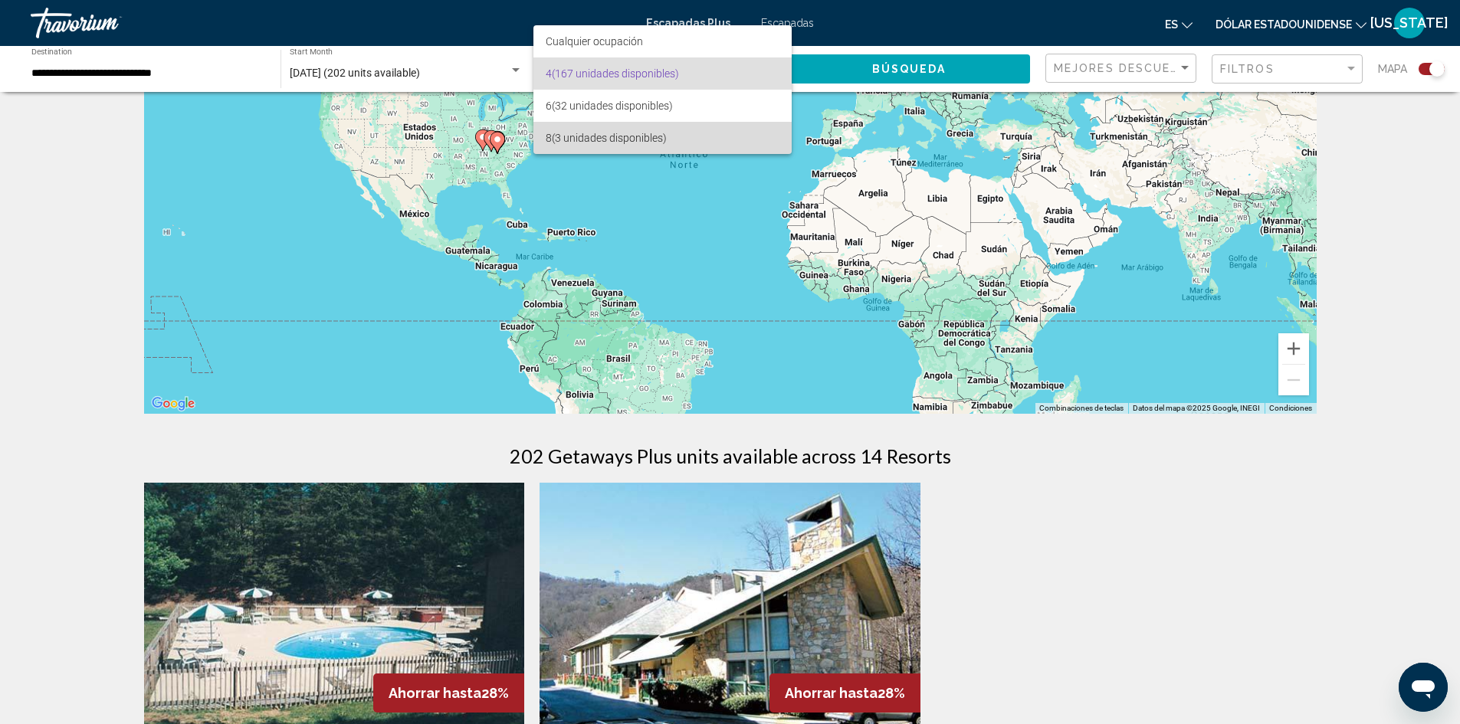
click at [674, 136] on span "8 (3 unidades disponibles)" at bounding box center [663, 138] width 234 height 32
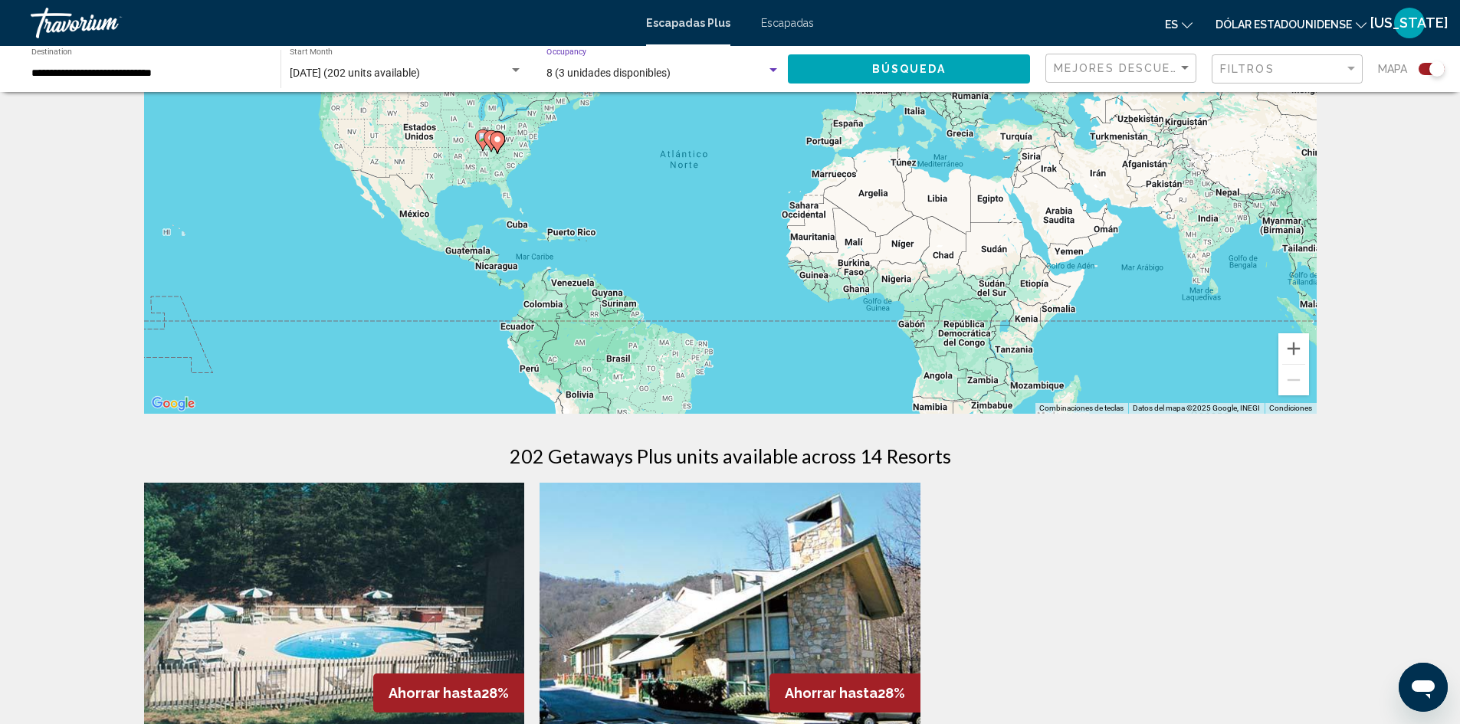
click at [905, 75] on span "Búsqueda" at bounding box center [909, 70] width 74 height 12
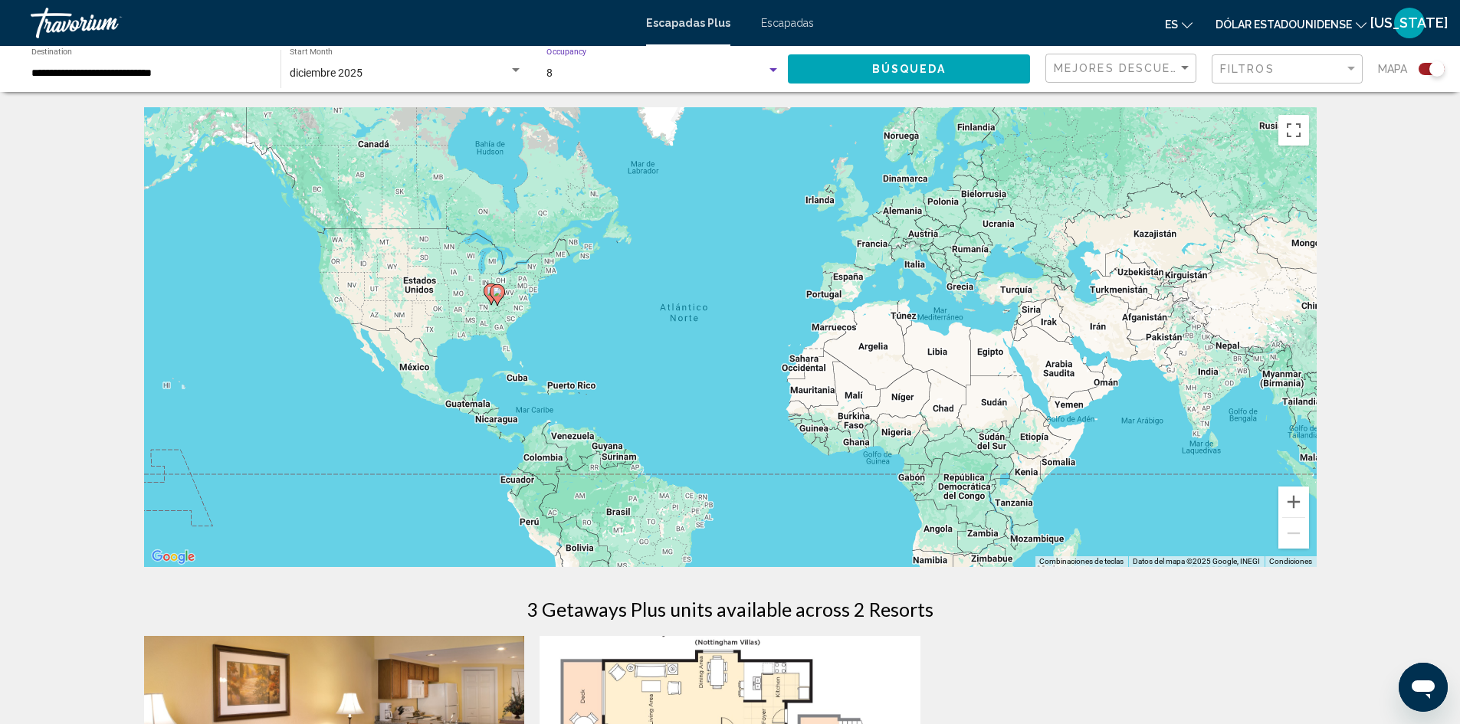
click at [774, 72] on div "Search widget" at bounding box center [773, 70] width 14 height 12
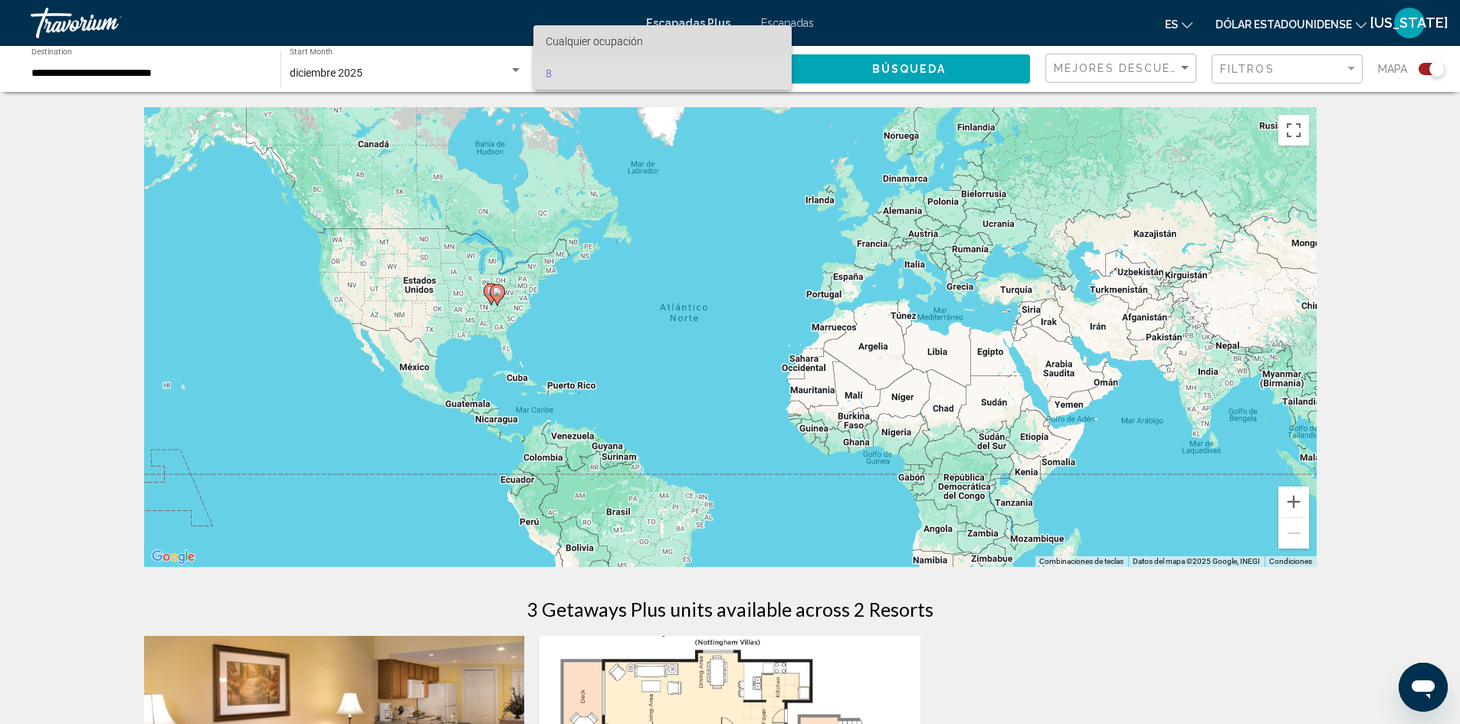
click at [627, 44] on font "Cualquier ocupación" at bounding box center [594, 41] width 97 height 12
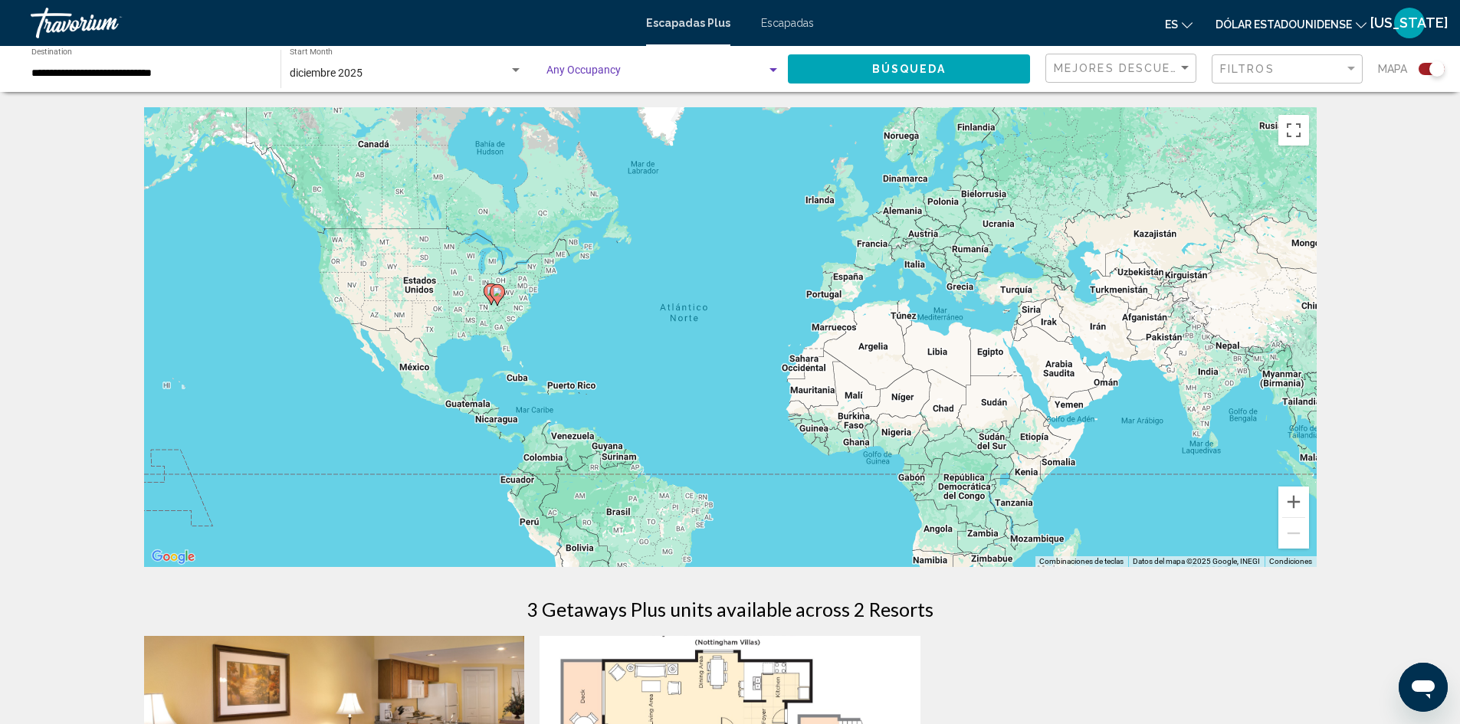
click at [773, 72] on div "Search widget" at bounding box center [773, 70] width 14 height 12
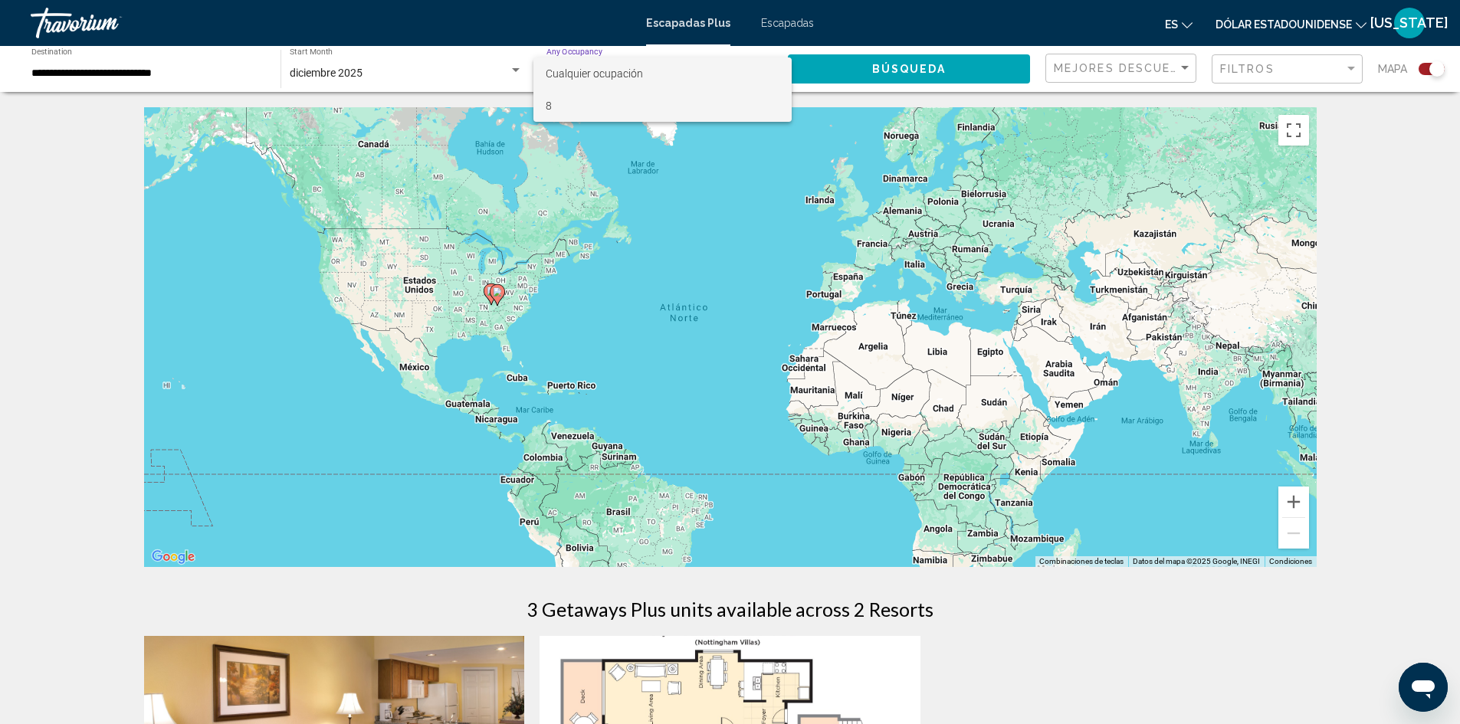
click at [618, 110] on span "8" at bounding box center [663, 106] width 234 height 32
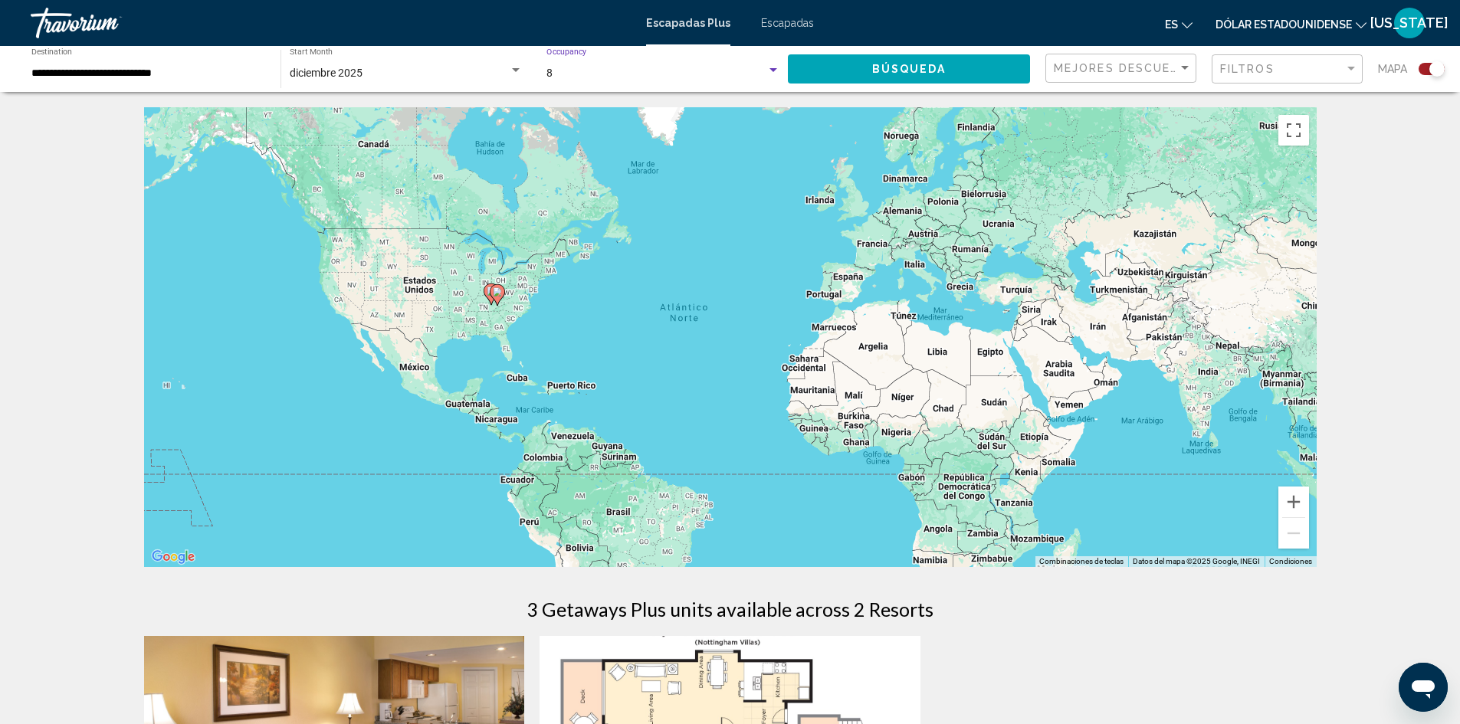
click at [677, 76] on div "8" at bounding box center [656, 73] width 220 height 12
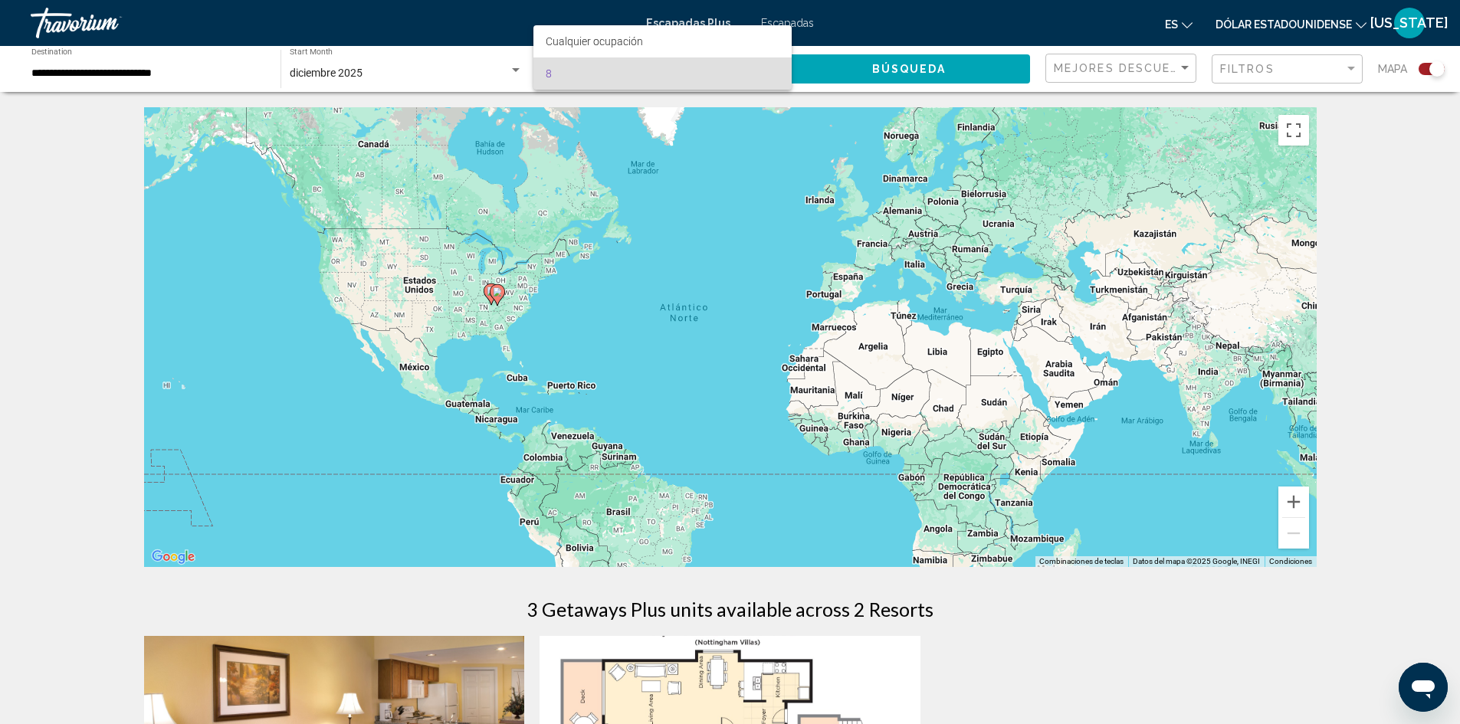
click at [622, 69] on span "8" at bounding box center [663, 73] width 234 height 32
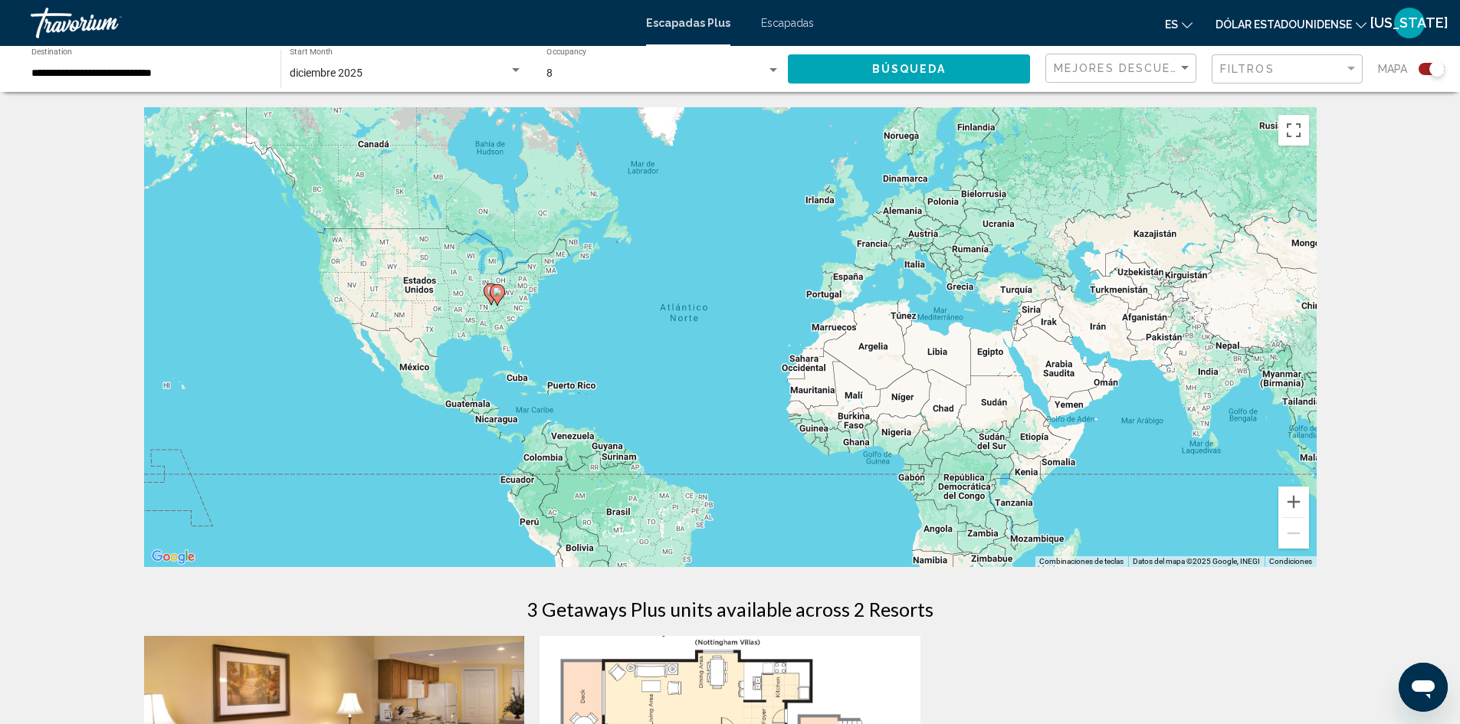
click at [788, 24] on font "Escapadas" at bounding box center [787, 23] width 53 height 12
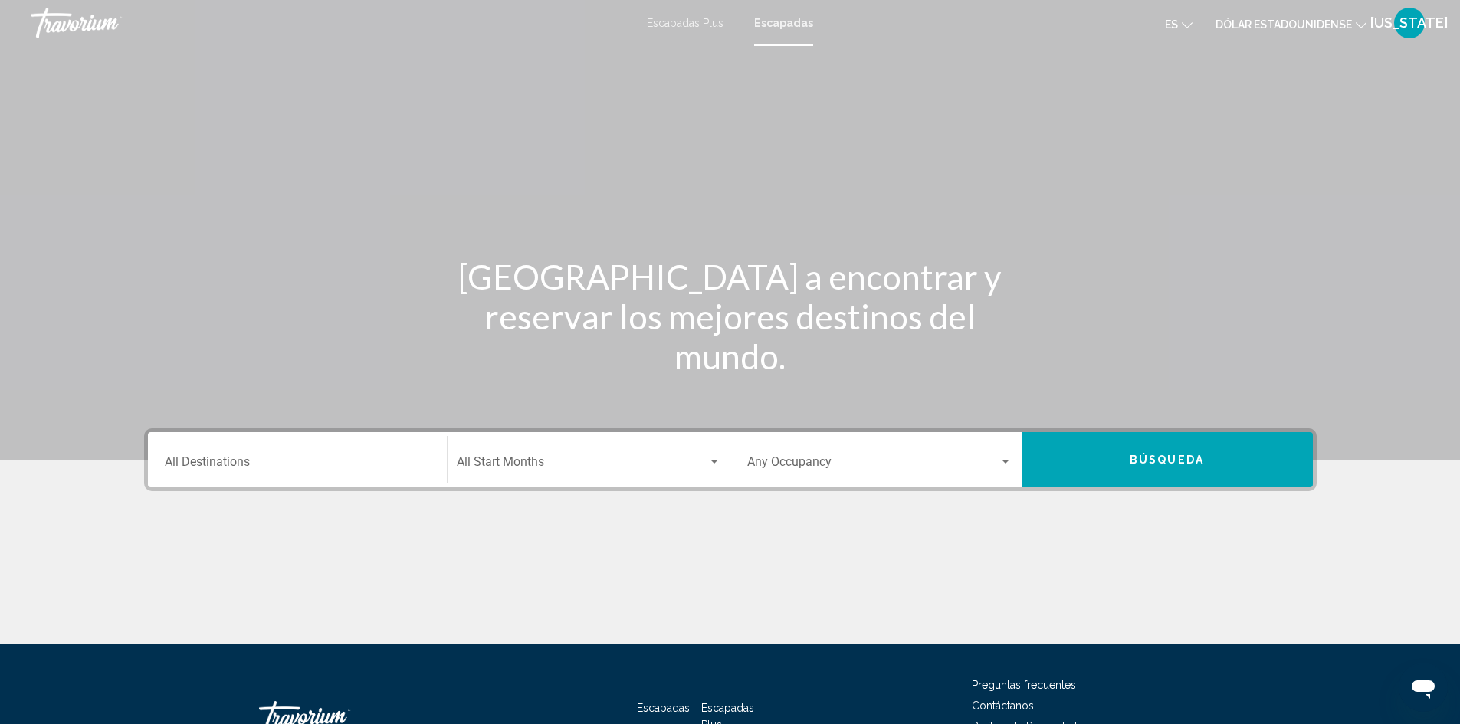
click at [694, 25] on font "Escapadas Plus" at bounding box center [685, 23] width 77 height 12
click at [790, 27] on font "Escapadas" at bounding box center [787, 23] width 53 height 12
click at [385, 448] on div "Destination All Destinations" at bounding box center [297, 460] width 265 height 48
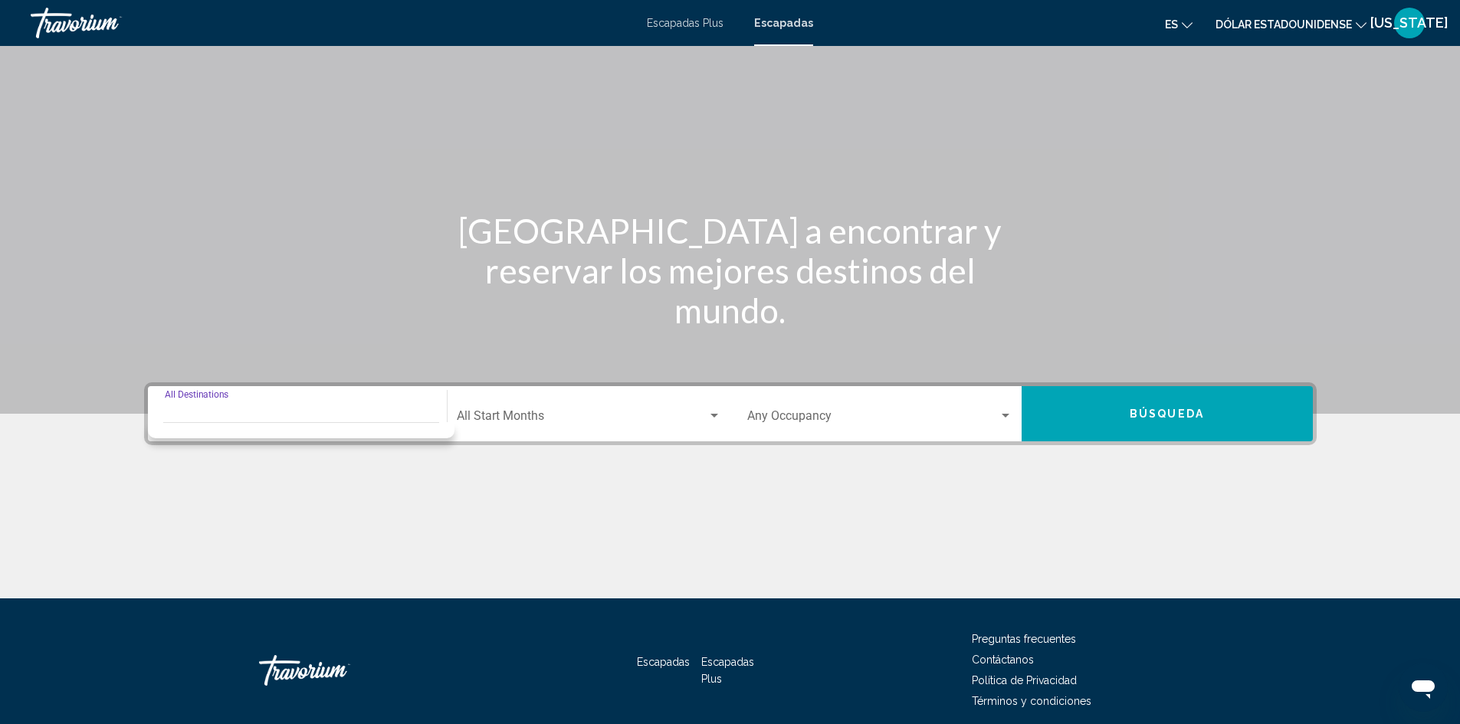
scroll to position [108, 0]
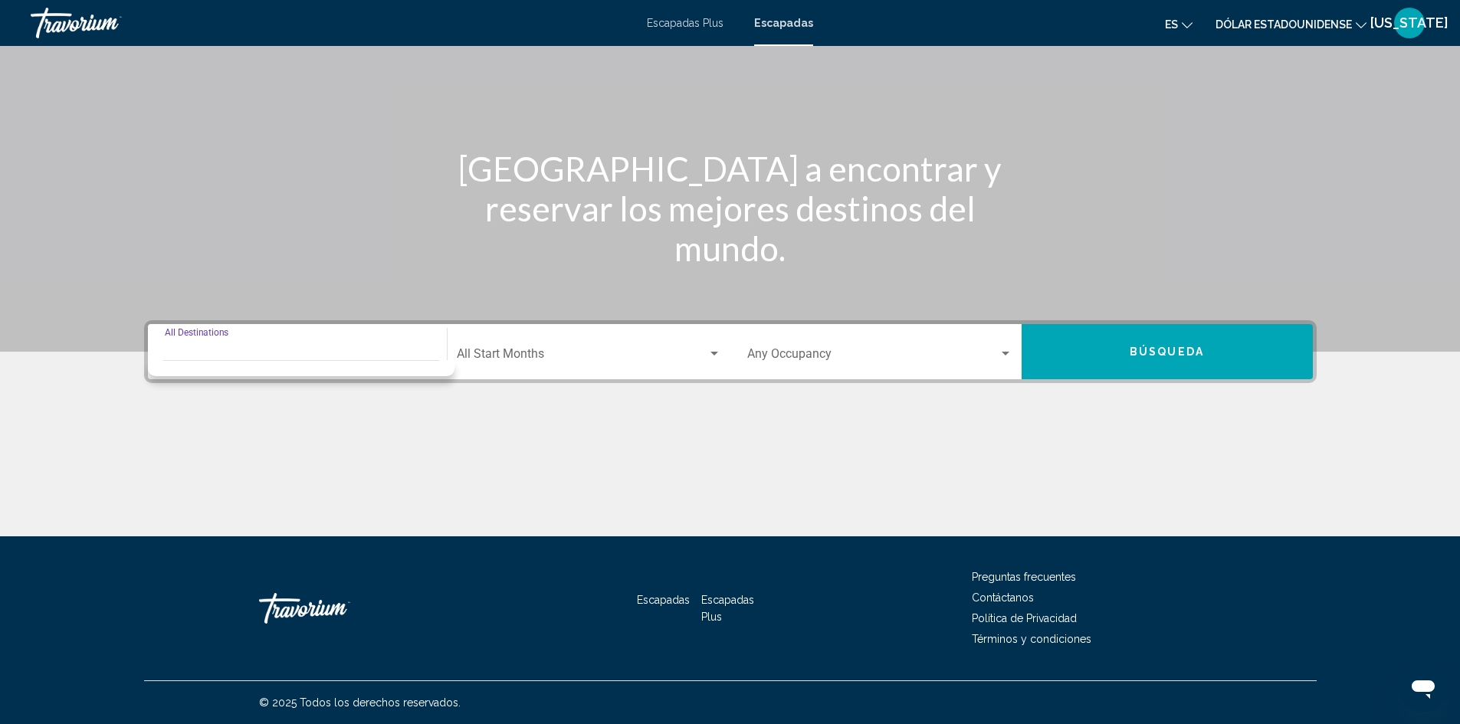
click at [195, 347] on div "Destination All Destinations" at bounding box center [297, 352] width 265 height 48
click at [154, 347] on app-map-destination-select "Destination All Destinations" at bounding box center [293, 351] width 291 height 55
click at [187, 359] on input "Destination All Destinations" at bounding box center [297, 357] width 265 height 14
click at [198, 356] on input "Destination All Destinations" at bounding box center [297, 357] width 265 height 14
click at [556, 355] on span "Search widget" at bounding box center [582, 357] width 251 height 14
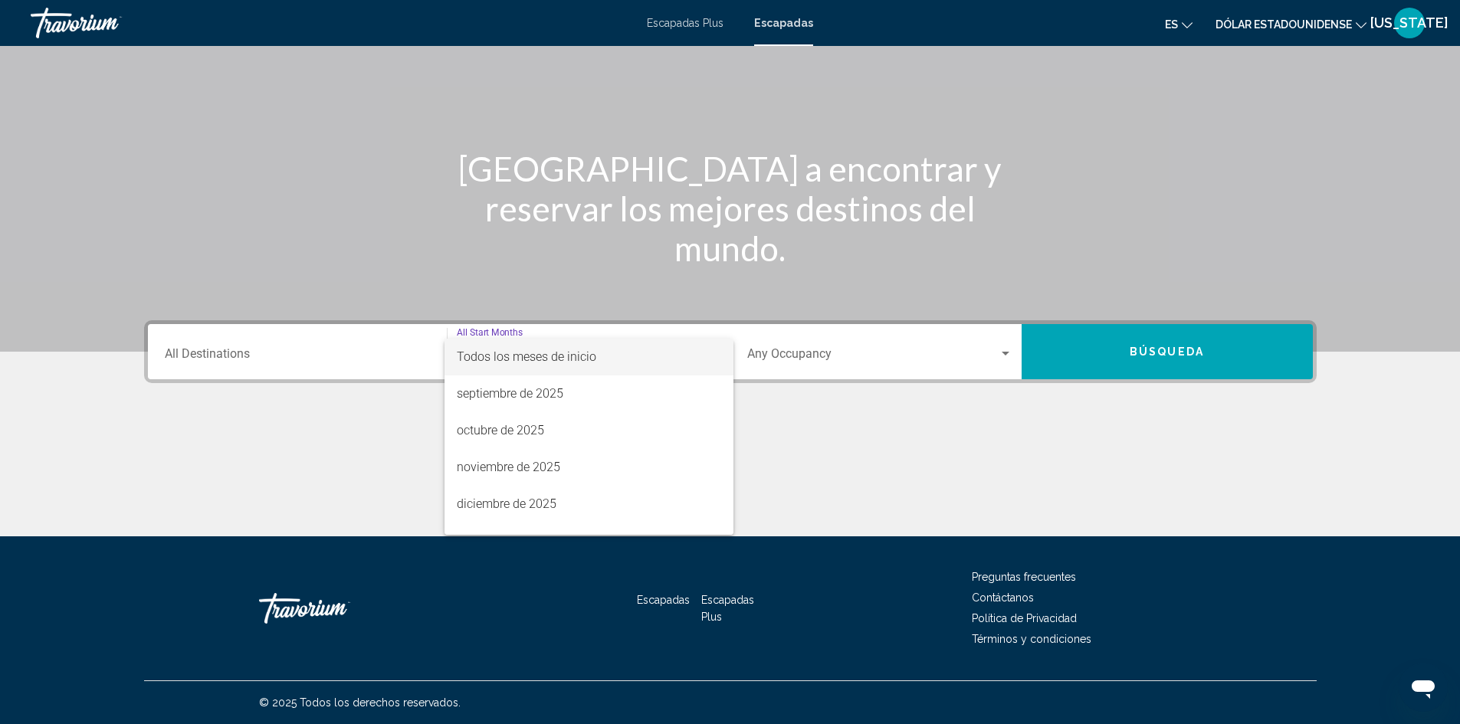
click at [808, 358] on div at bounding box center [730, 362] width 1460 height 724
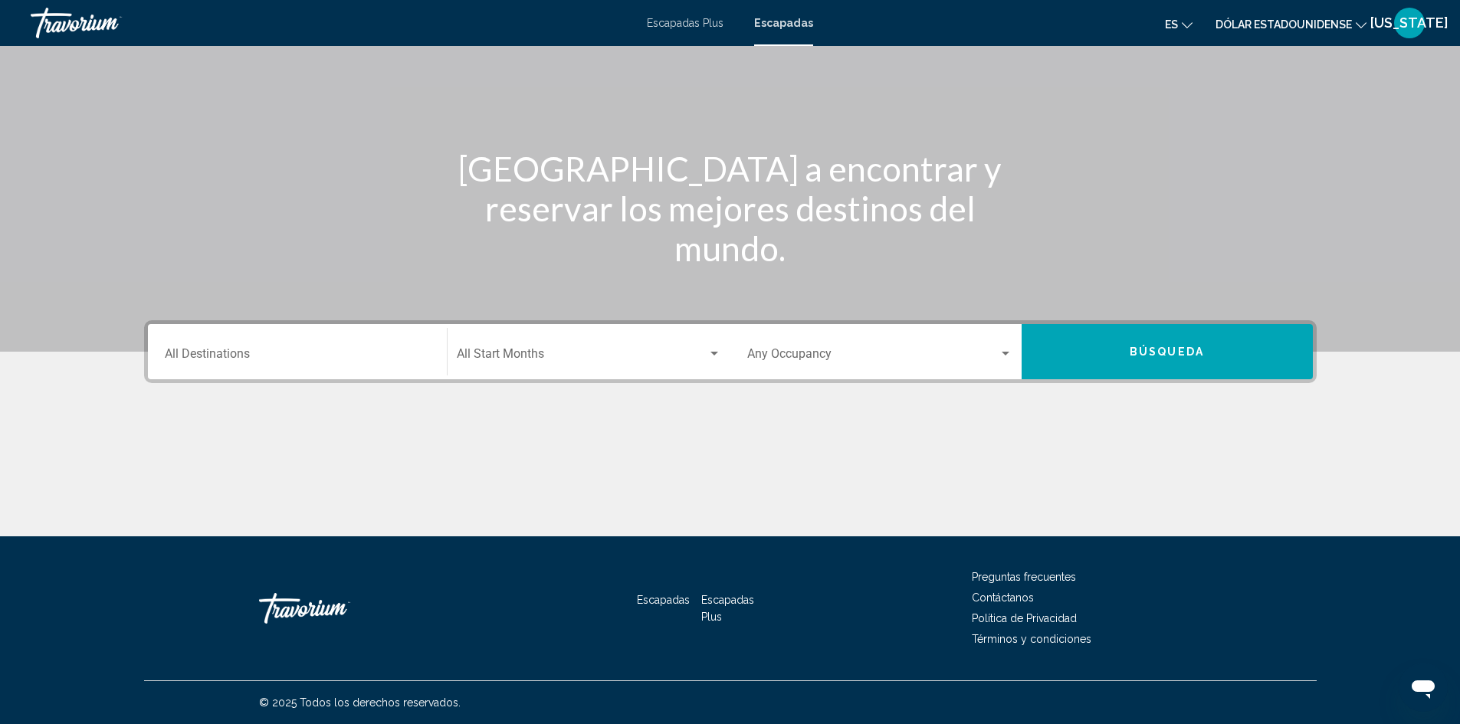
click at [901, 362] on span "Search widget" at bounding box center [872, 357] width 251 height 14
